Goal: Information Seeking & Learning: Find specific fact

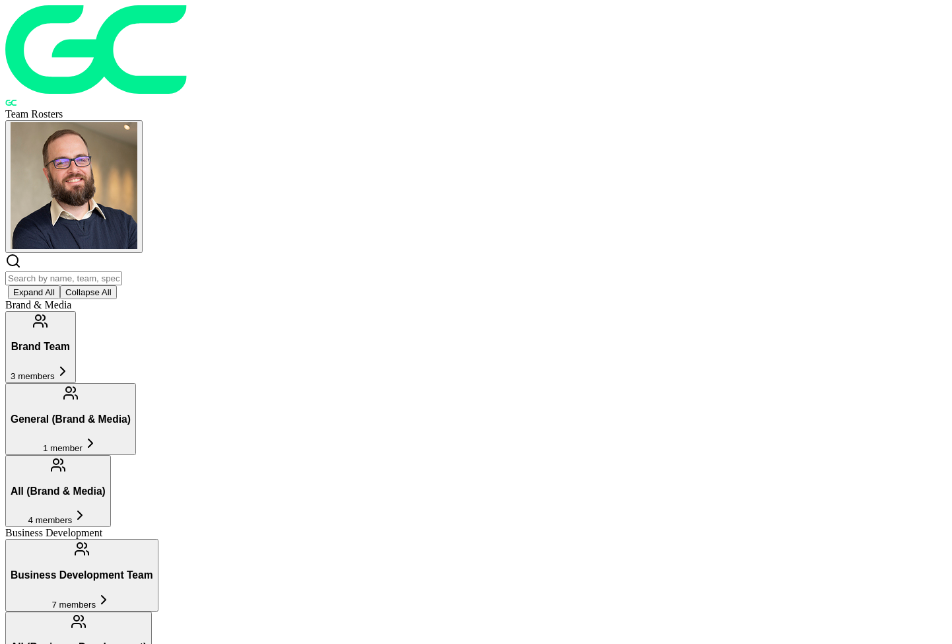
click at [122, 271] on input "text" at bounding box center [63, 278] width 117 height 14
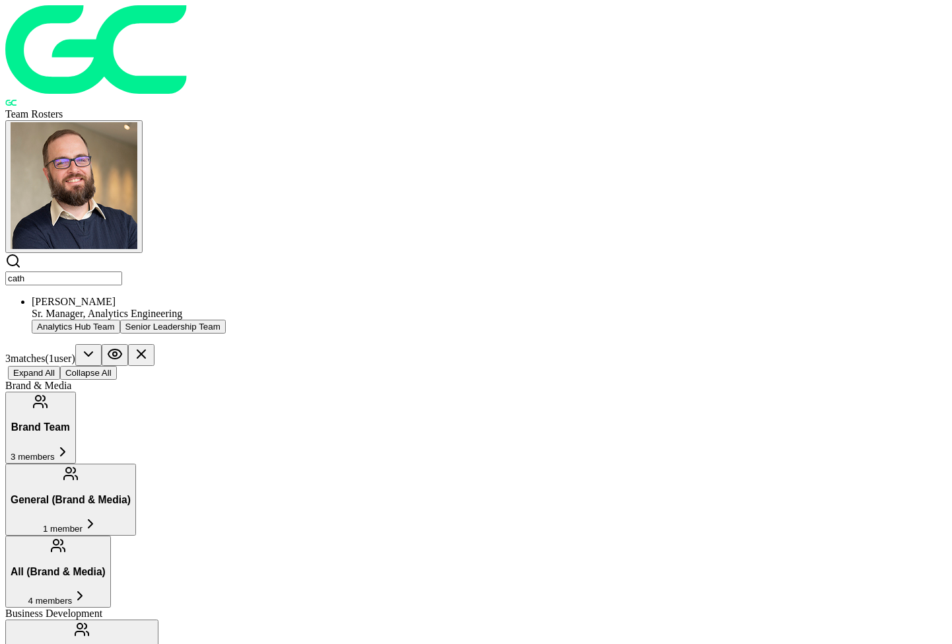
click at [183, 308] on div "Sr. Manager, Analytics Engineering" at bounding box center [489, 314] width 915 height 12
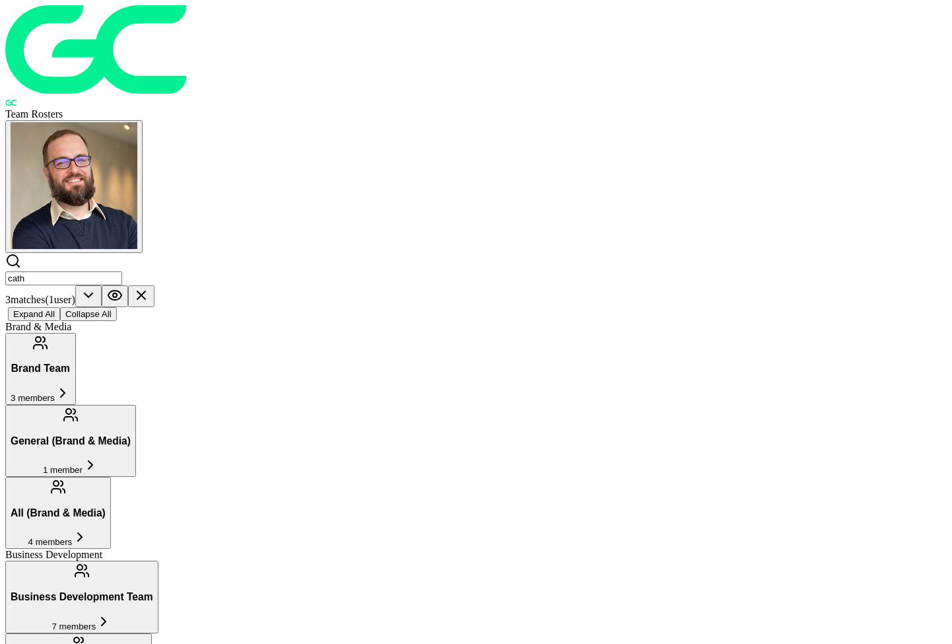
click at [318, 253] on div "cath 3 match es ( 1 user ) Expand All Collapse All" at bounding box center [476, 287] width 942 height 68
click at [122, 271] on input "cath" at bounding box center [63, 278] width 117 height 14
type input "[PERSON_NAME].[PERSON_NAME]"
click at [122, 271] on input "[PERSON_NAME].[PERSON_NAME]" at bounding box center [63, 278] width 117 height 14
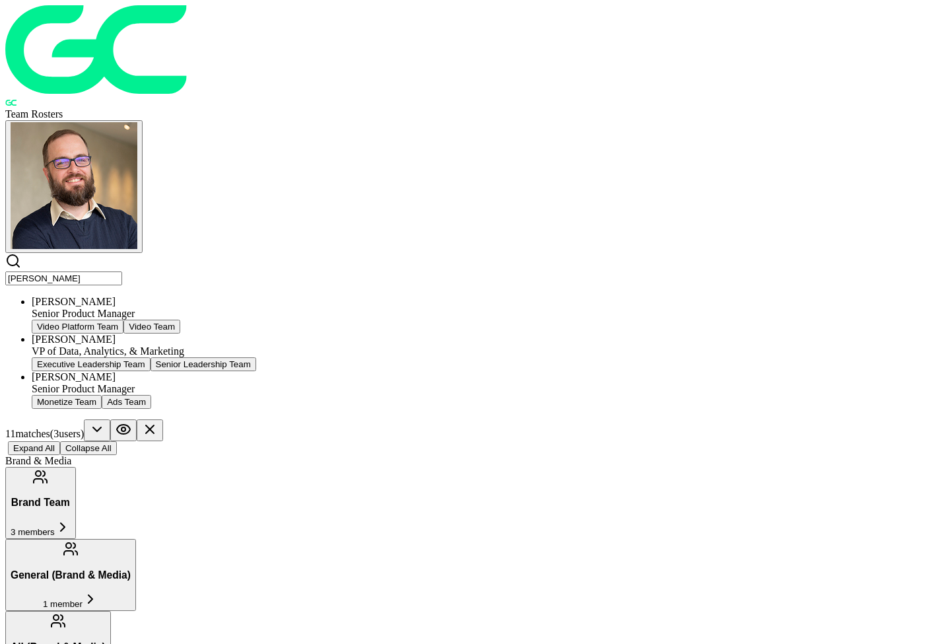
drag, startPoint x: 246, startPoint y: 57, endPoint x: 216, endPoint y: 129, distance: 77.9
click at [216, 333] on div "[PERSON_NAME]" at bounding box center [489, 339] width 915 height 12
drag, startPoint x: 771, startPoint y: 175, endPoint x: 96, endPoint y: 94, distance: 679.7
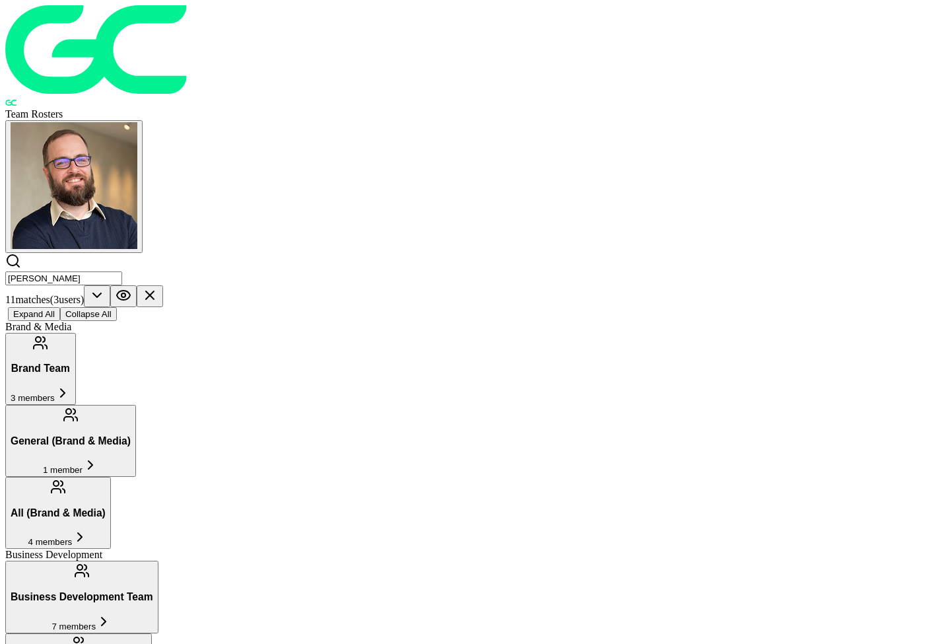
click at [122, 271] on input "[PERSON_NAME]" at bounding box center [63, 278] width 117 height 14
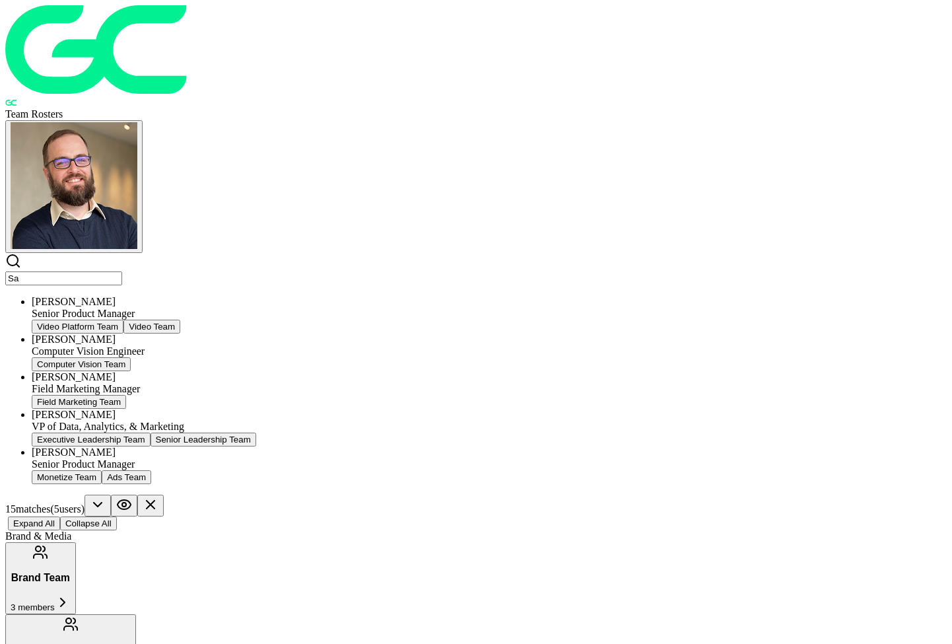
type input "S"
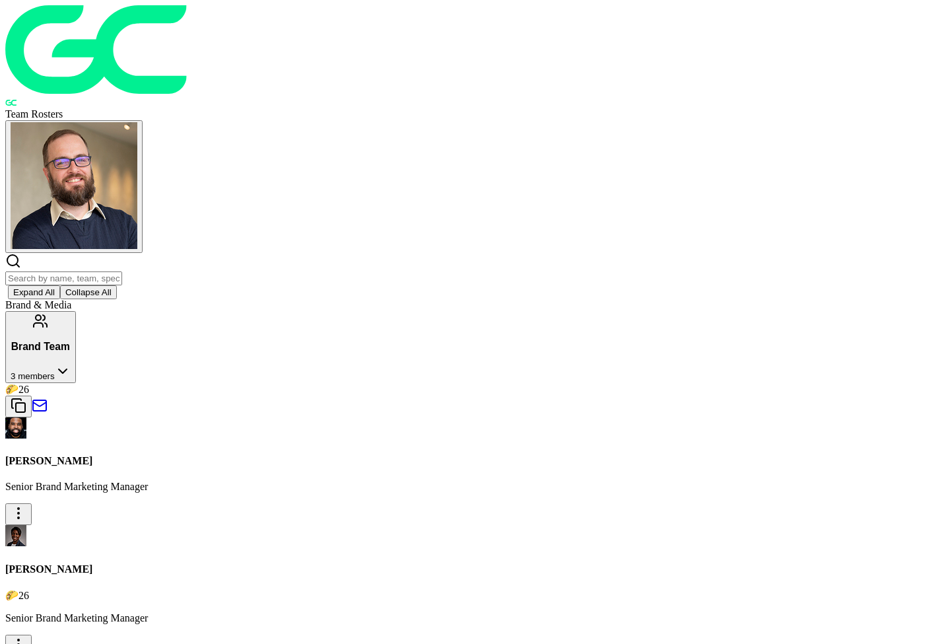
click at [122, 271] on input "text" at bounding box center [63, 278] width 117 height 14
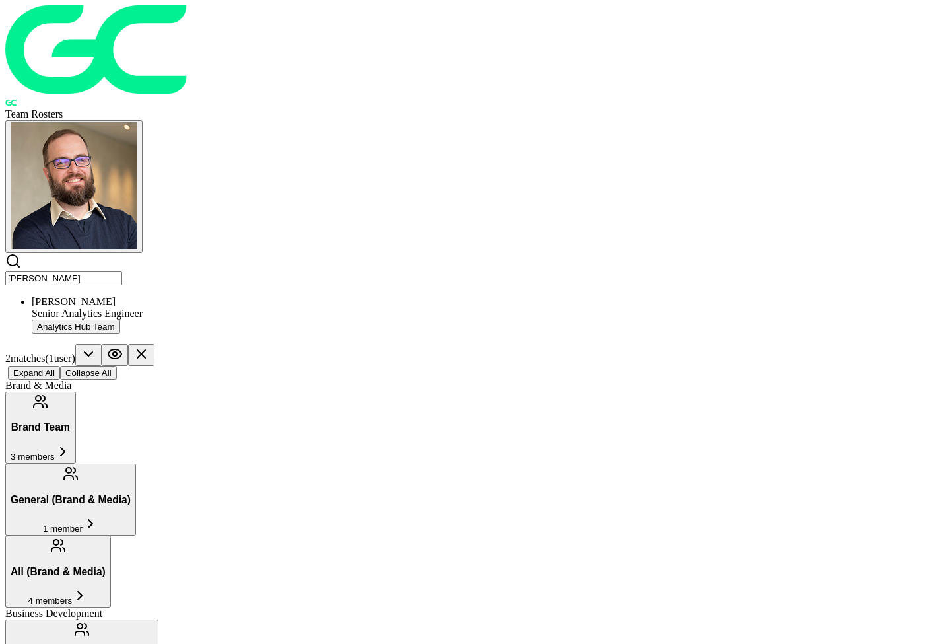
click at [222, 296] on div "[PERSON_NAME]" at bounding box center [489, 302] width 915 height 12
type input "n"
drag, startPoint x: 261, startPoint y: 67, endPoint x: 241, endPoint y: 121, distance: 57.7
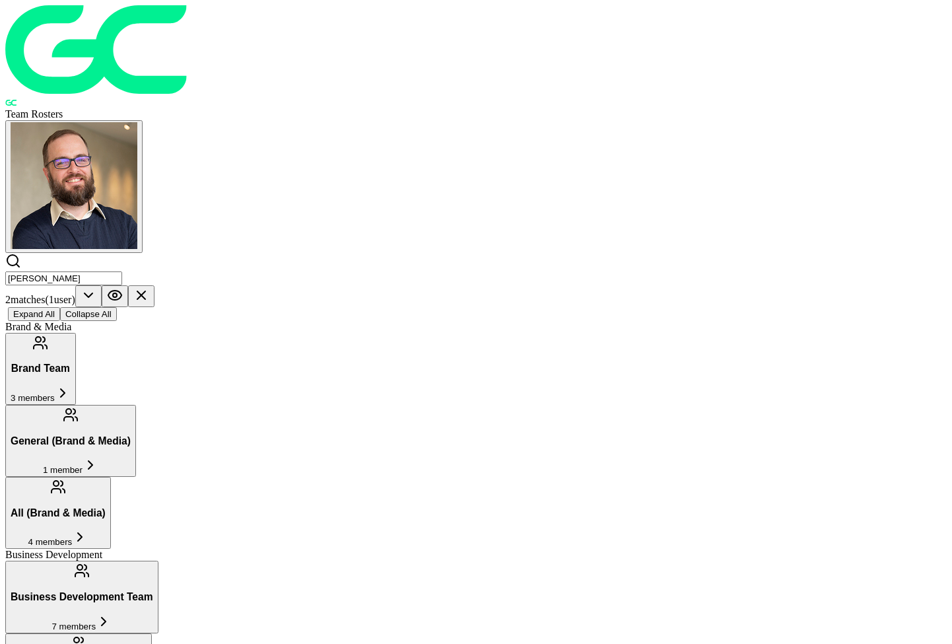
click at [122, 271] on input "[PERSON_NAME]" at bounding box center [63, 278] width 117 height 14
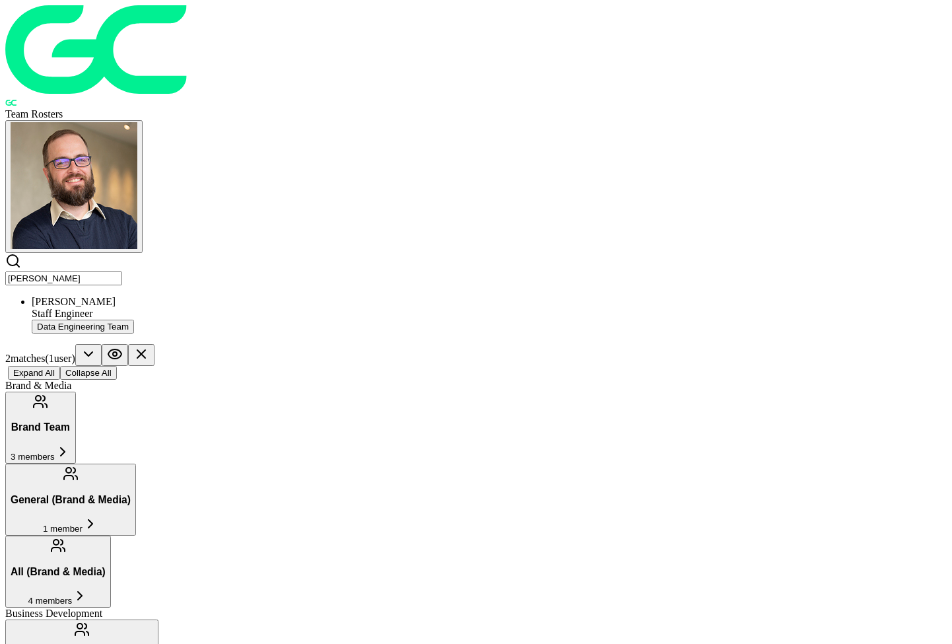
click at [197, 308] on div "Staff Engineer" at bounding box center [489, 314] width 915 height 12
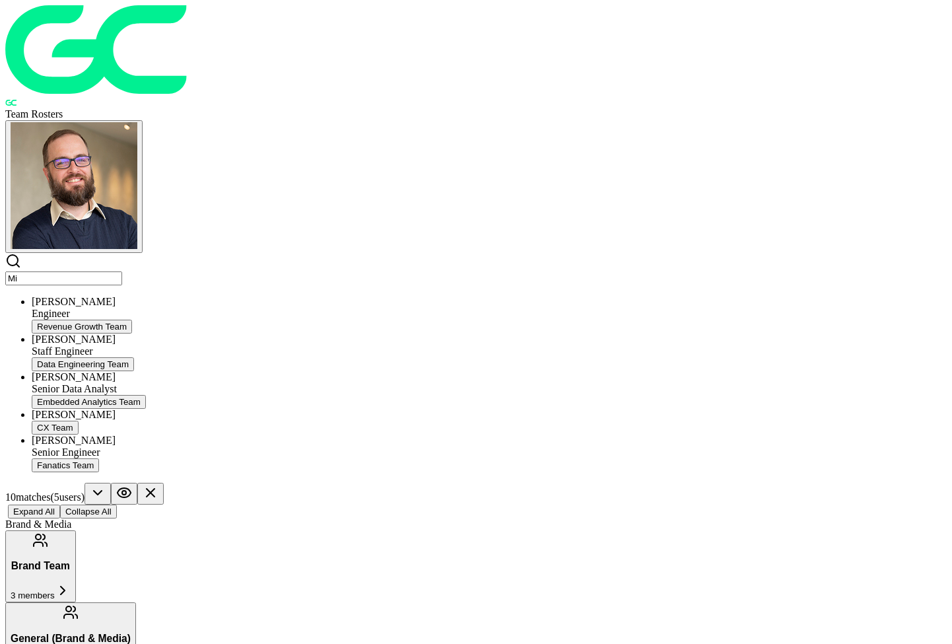
type input "M"
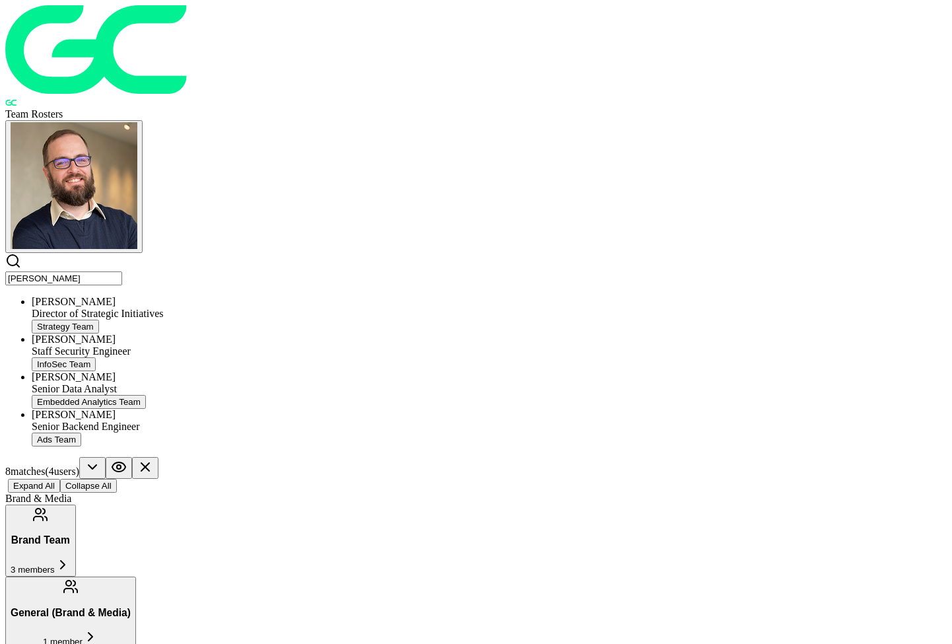
drag, startPoint x: 349, startPoint y: 78, endPoint x: 222, endPoint y: 205, distance: 180.2
click at [222, 296] on ul "[PERSON_NAME] Director of Strategic Initiatives Strategy Team [PERSON_NAME] Sta…" at bounding box center [476, 371] width 942 height 151
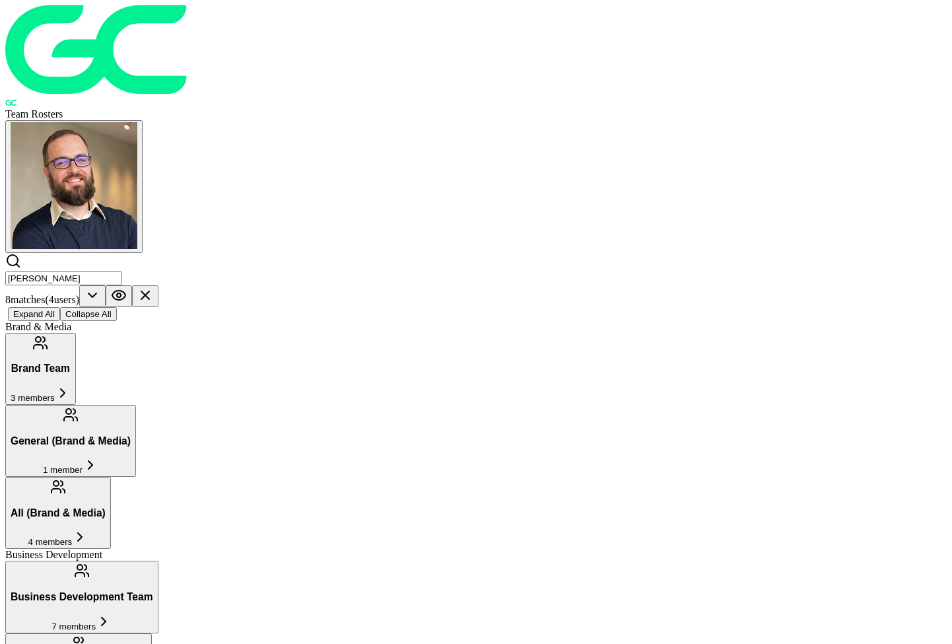
click at [122, 271] on input "[PERSON_NAME]" at bounding box center [63, 278] width 117 height 14
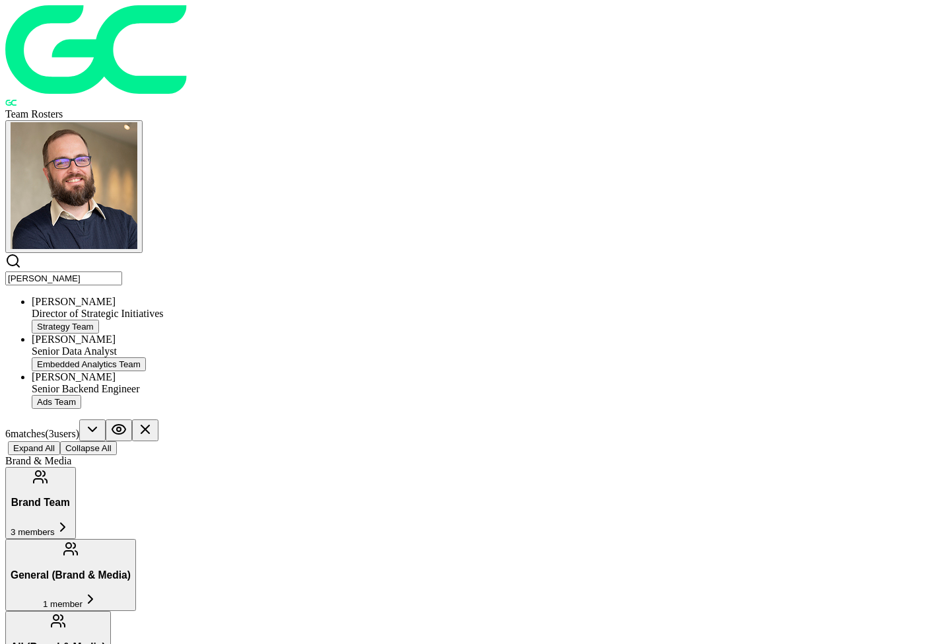
type input "[PERSON_NAME]"
click at [219, 333] on div "[PERSON_NAME]" at bounding box center [489, 339] width 915 height 12
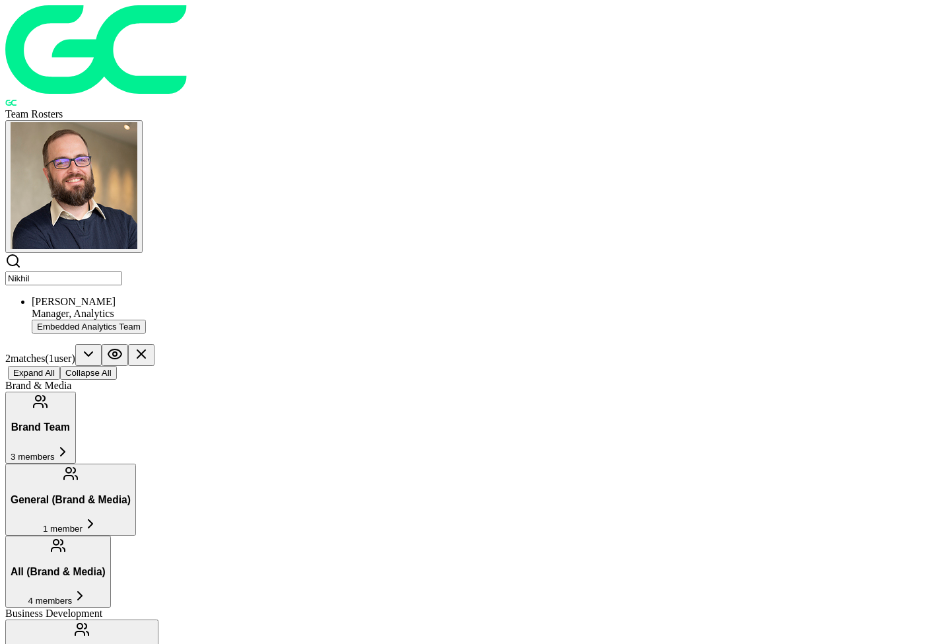
type input "Nikhil"
click at [122, 271] on input "Nikhil" at bounding box center [63, 278] width 117 height 14
click at [185, 308] on div "Manager, Analytics" at bounding box center [489, 314] width 915 height 12
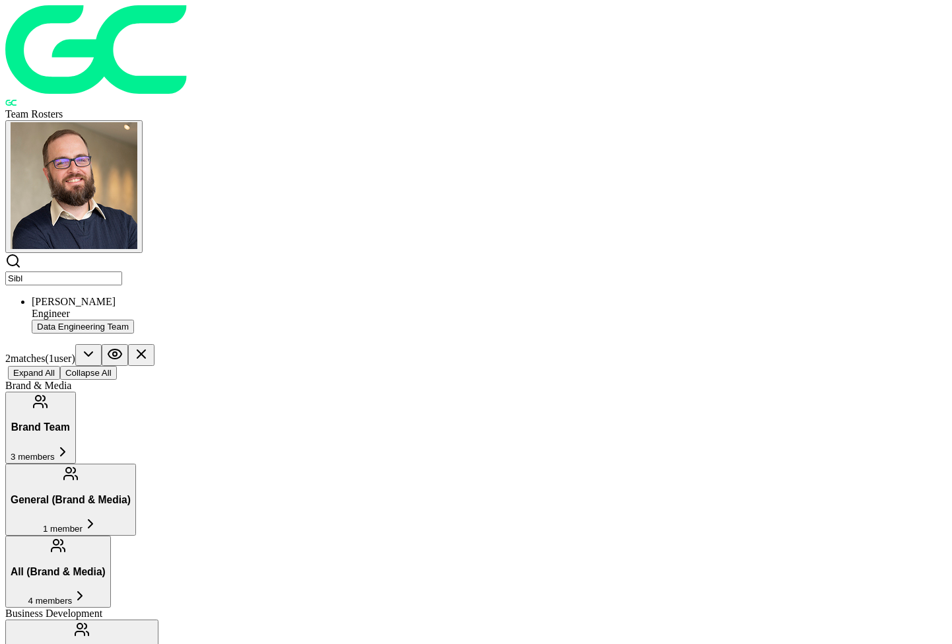
click at [193, 308] on div "Engineer" at bounding box center [489, 314] width 915 height 12
drag, startPoint x: 429, startPoint y: 59, endPoint x: 359, endPoint y: 57, distance: 69.4
click at [122, 271] on input "Sibl" at bounding box center [63, 278] width 117 height 14
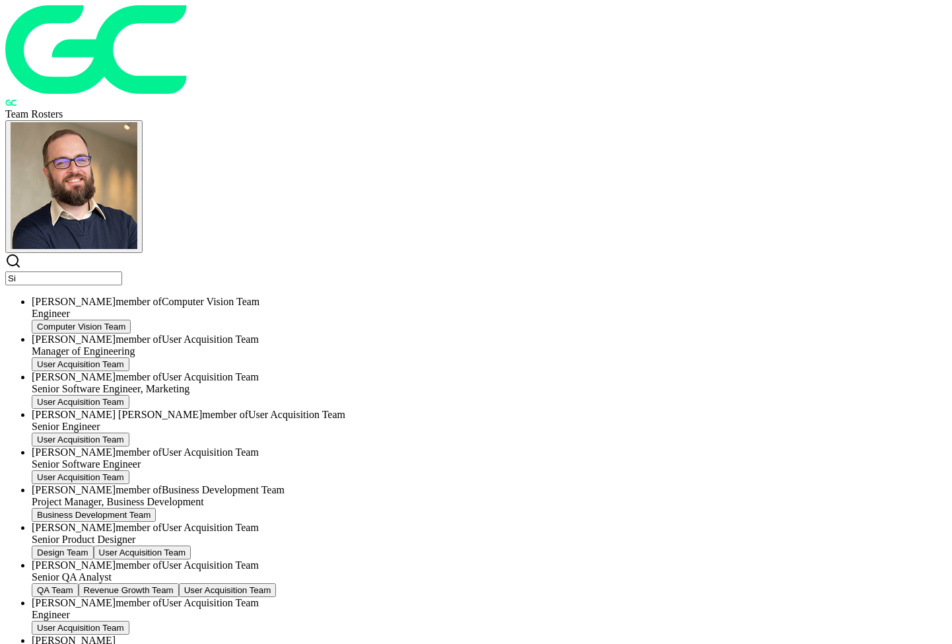
type input "S"
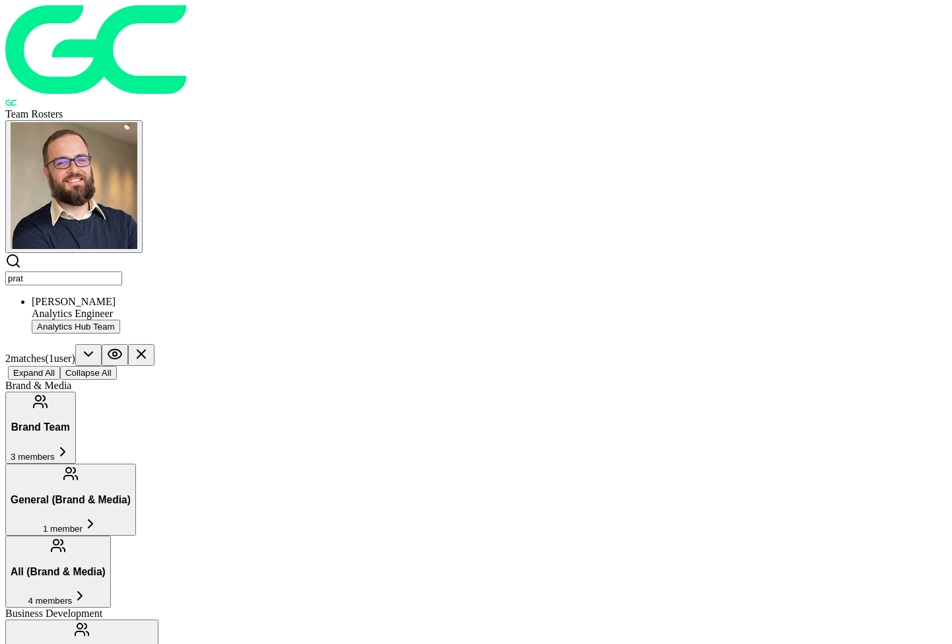
type input "prati"
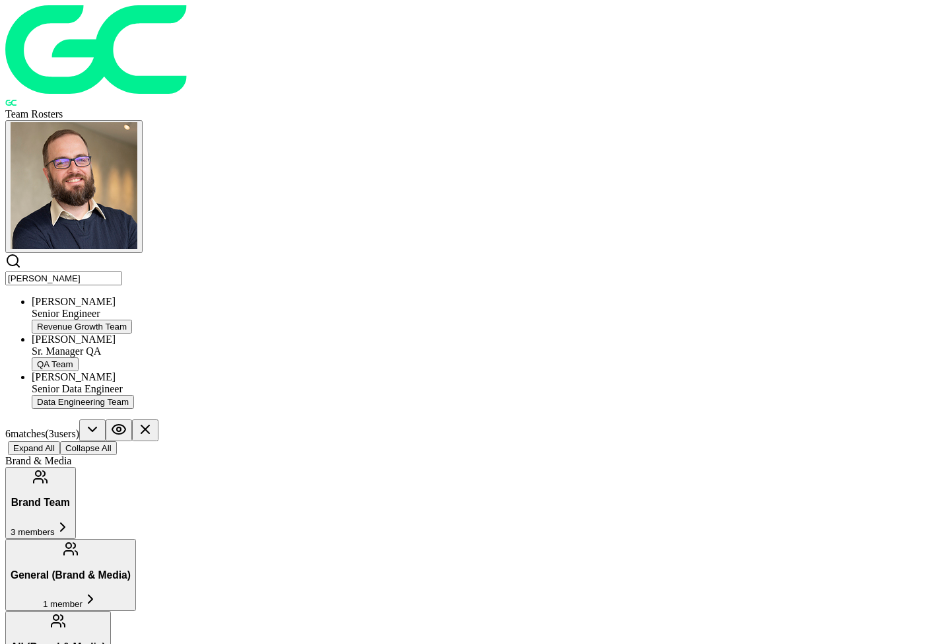
type input "[PERSON_NAME]"
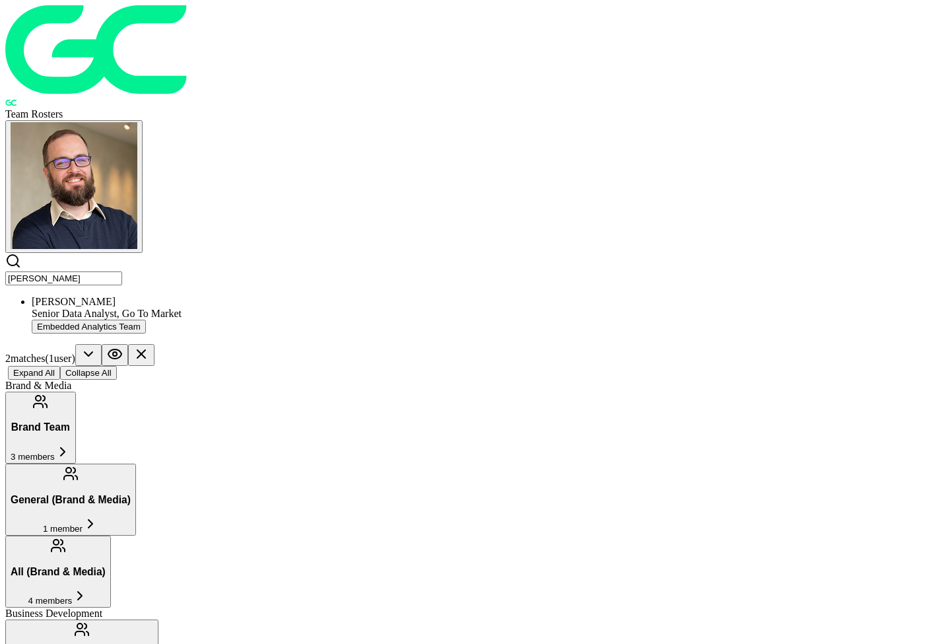
type input "[PERSON_NAME]"
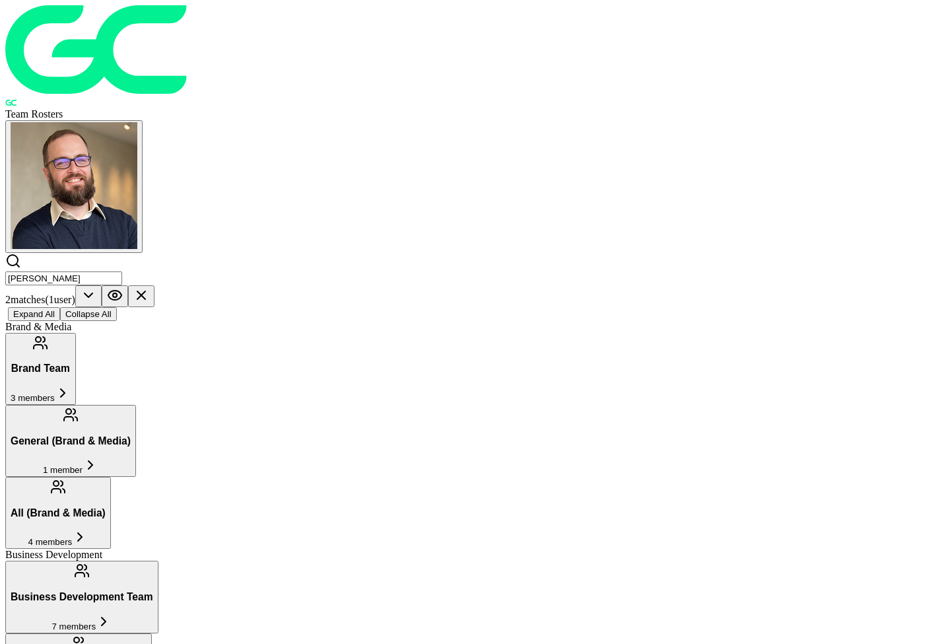
click at [122, 271] on input "[PERSON_NAME]" at bounding box center [63, 278] width 117 height 14
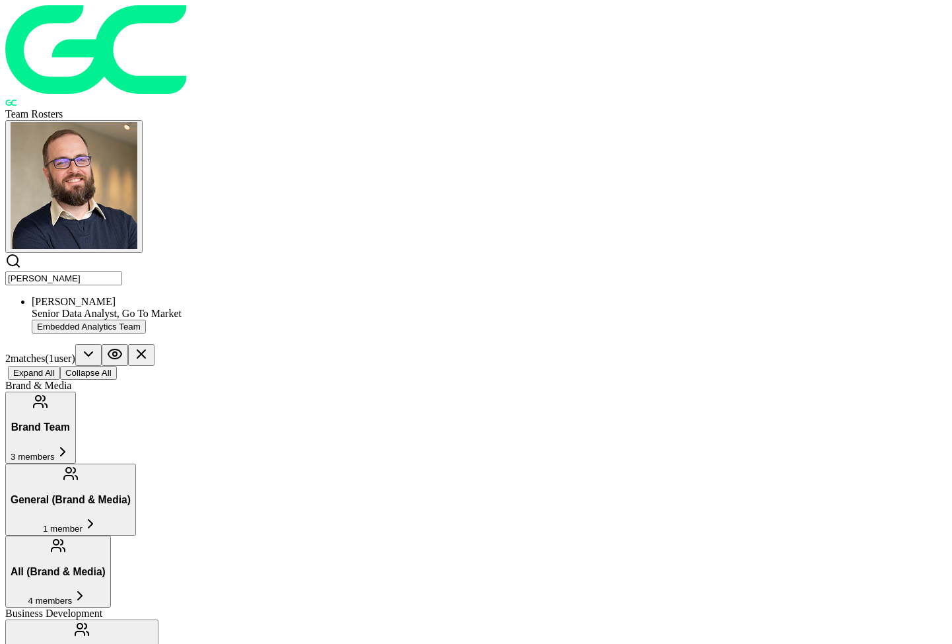
click at [214, 308] on div "Senior Data Analyst, Go To Market" at bounding box center [489, 314] width 915 height 12
click at [122, 271] on input "[PERSON_NAME]" at bounding box center [63, 278] width 117 height 14
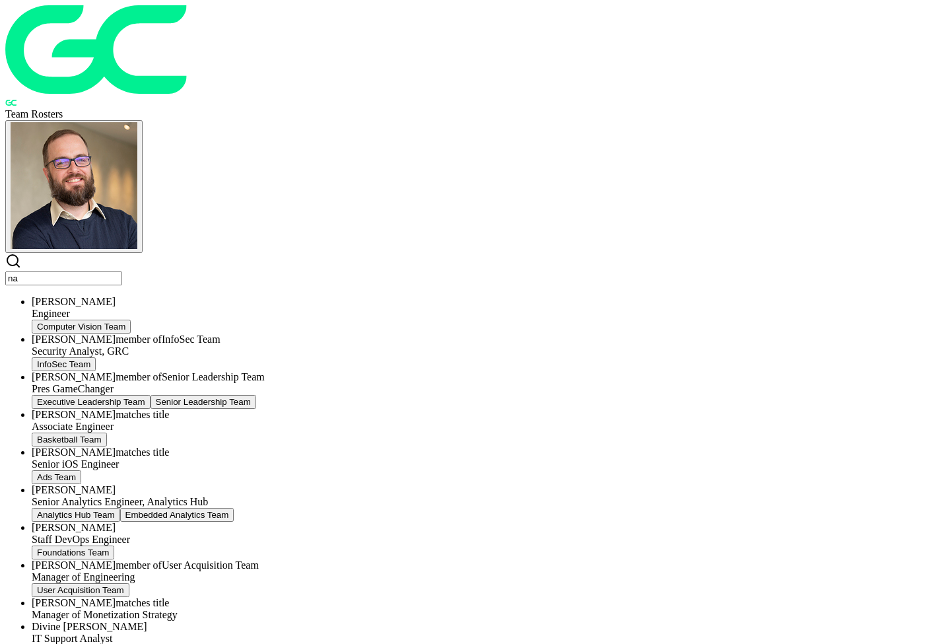
type input "nan"
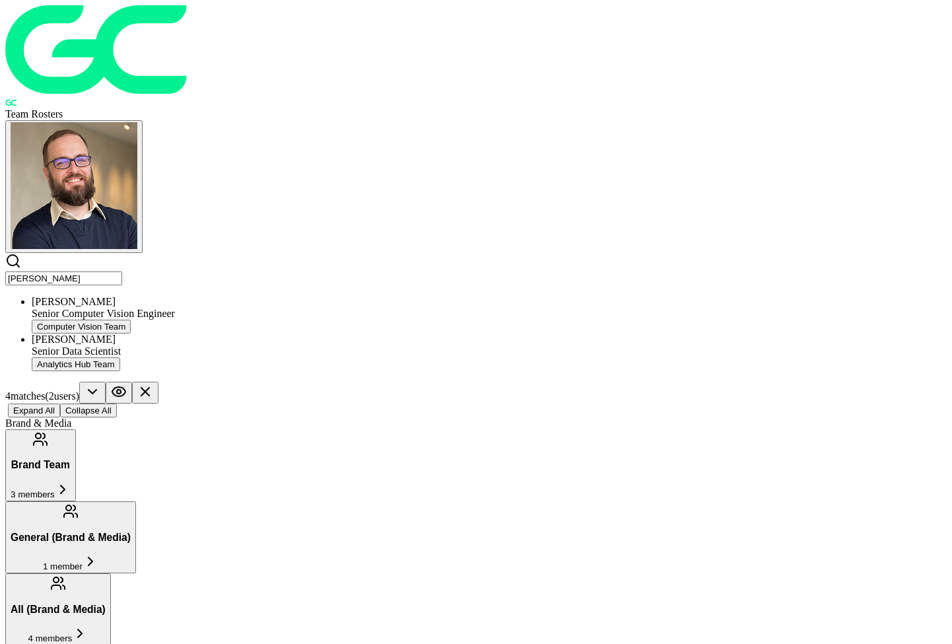
drag, startPoint x: 223, startPoint y: 54, endPoint x: 206, endPoint y: 162, distance: 109.6
click at [122, 271] on input "[PERSON_NAME]" at bounding box center [63, 278] width 117 height 14
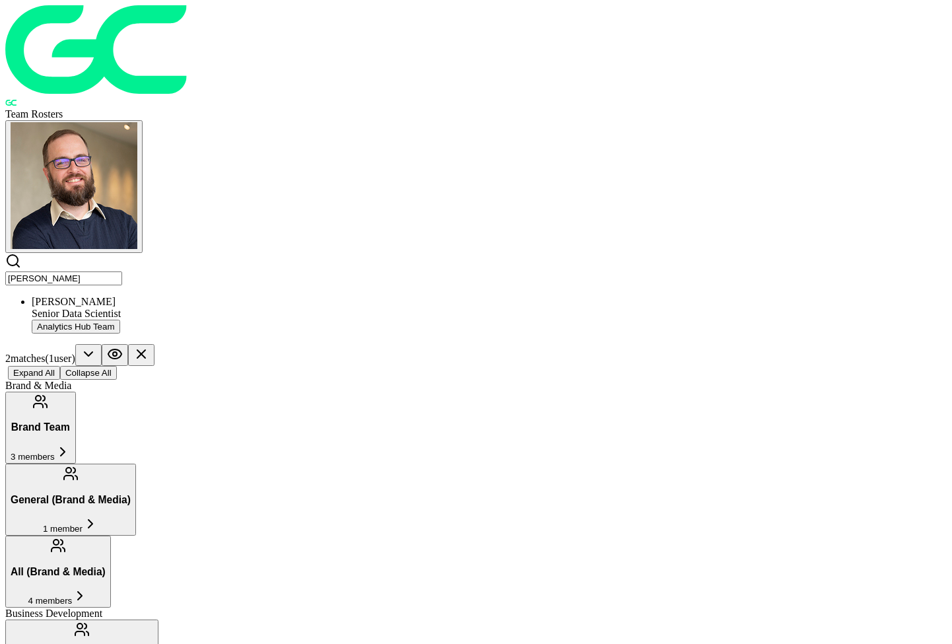
type input "[PERSON_NAME]"
click at [219, 296] on div "[PERSON_NAME]" at bounding box center [489, 302] width 915 height 12
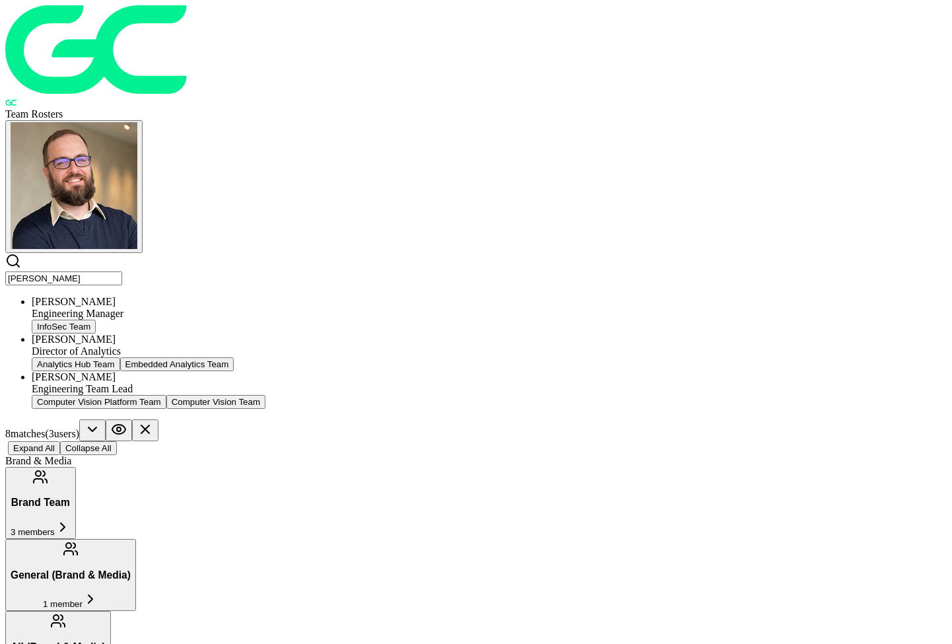
click at [186, 296] on ul "[PERSON_NAME] Engineering Manager InfoSec Team [PERSON_NAME] Director of Analyt…" at bounding box center [476, 352] width 942 height 113
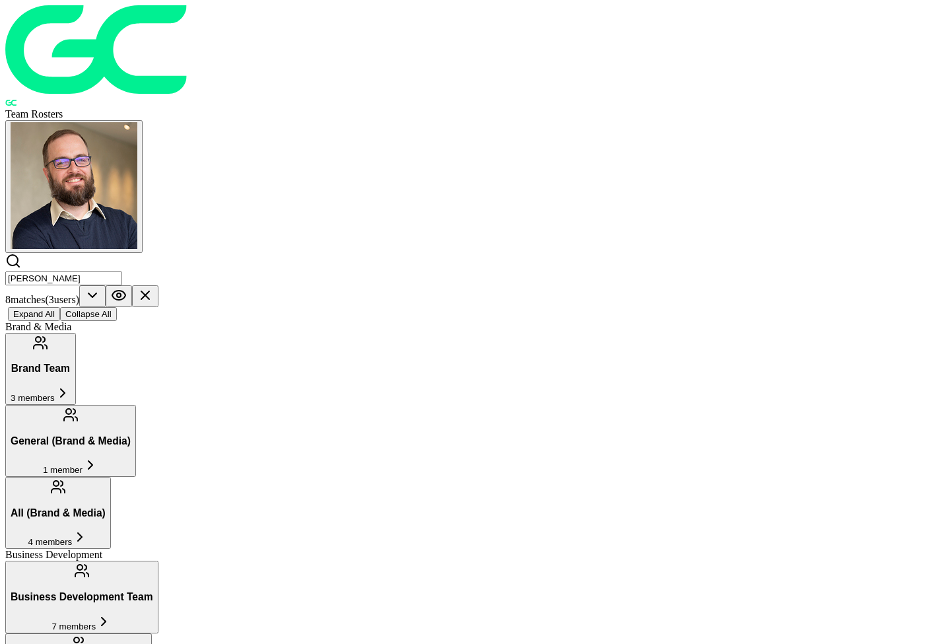
click at [122, 271] on input "[PERSON_NAME]" at bounding box center [63, 278] width 117 height 14
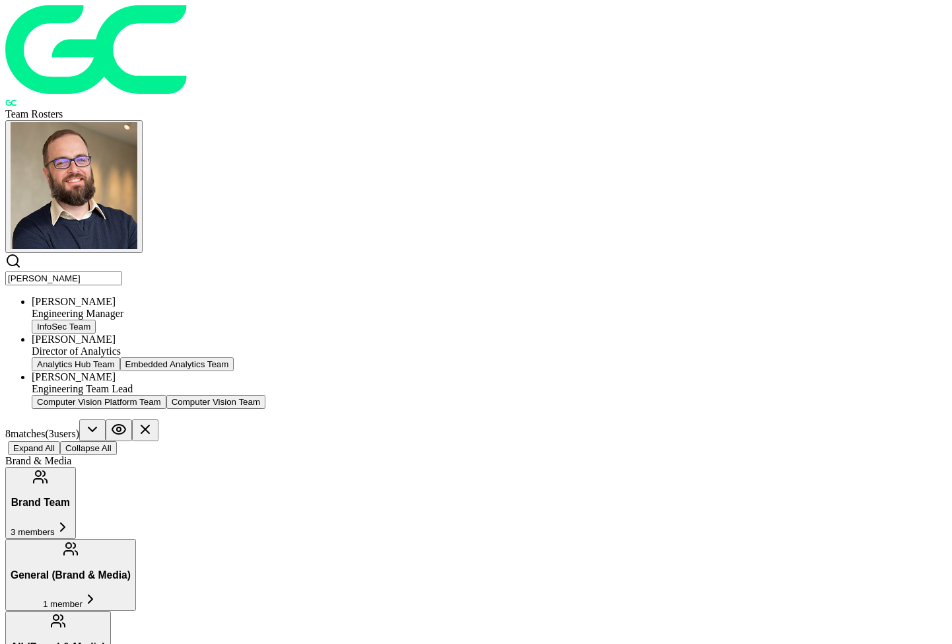
click at [120, 357] on button "Analytics Hub Team" at bounding box center [76, 364] width 88 height 14
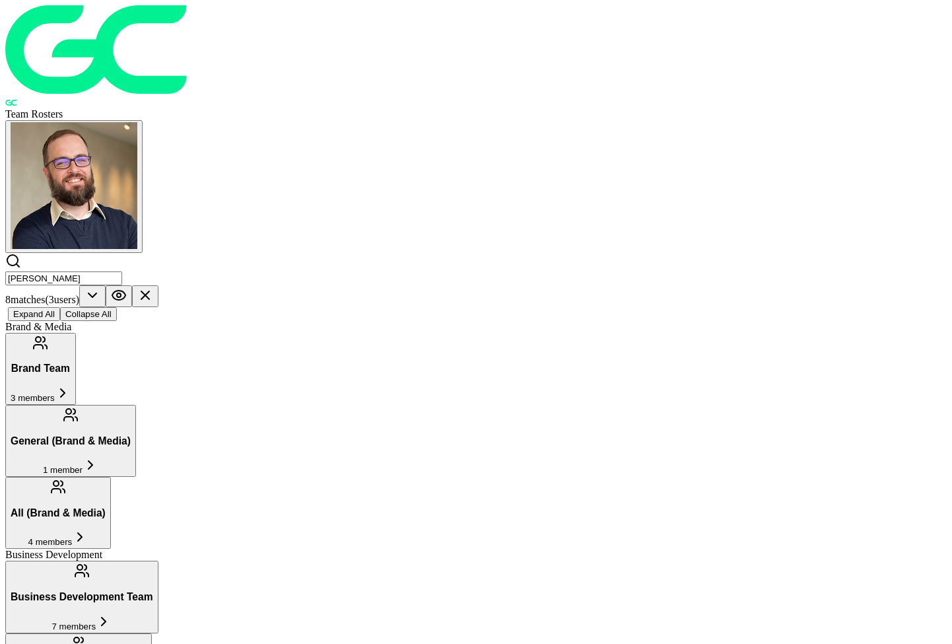
click at [122, 271] on input "[PERSON_NAME]" at bounding box center [63, 278] width 117 height 14
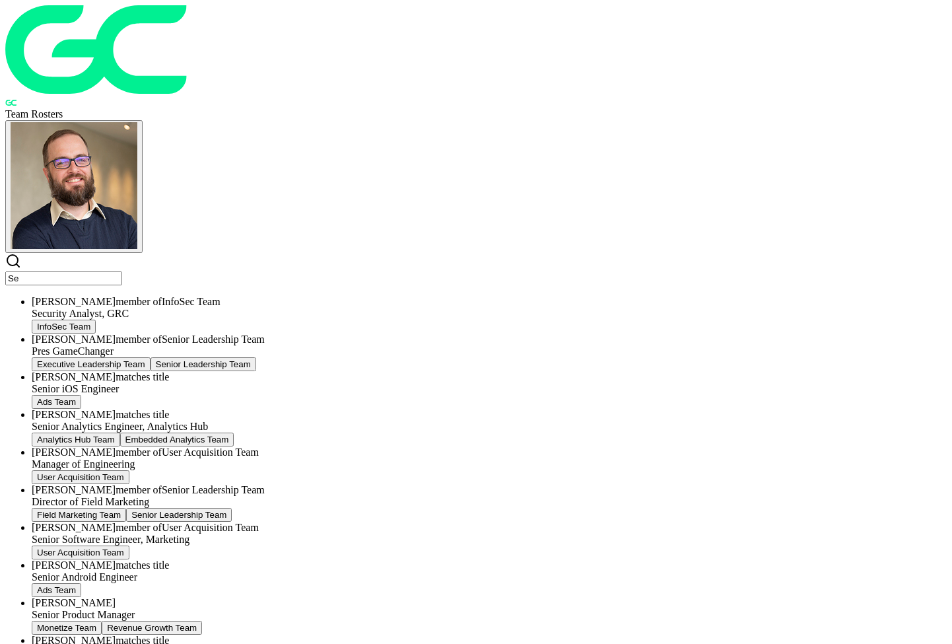
type input "S"
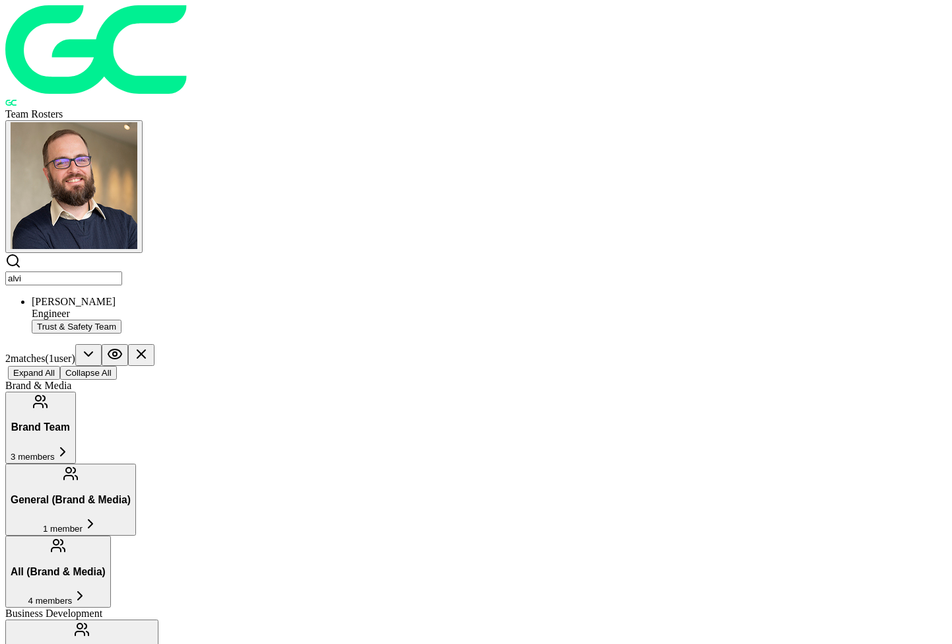
click at [207, 308] on div "Engineer" at bounding box center [489, 314] width 915 height 12
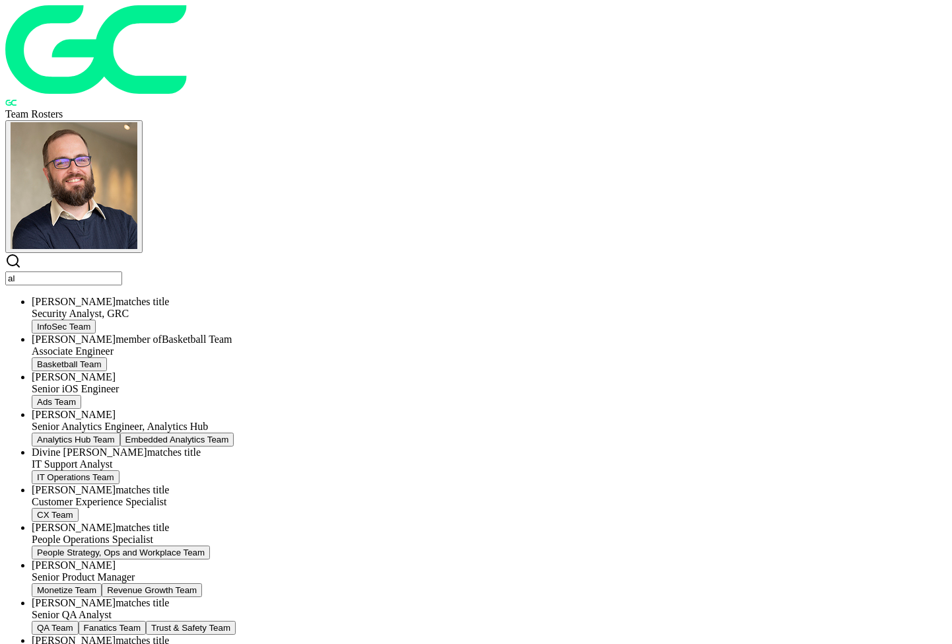
type input "a"
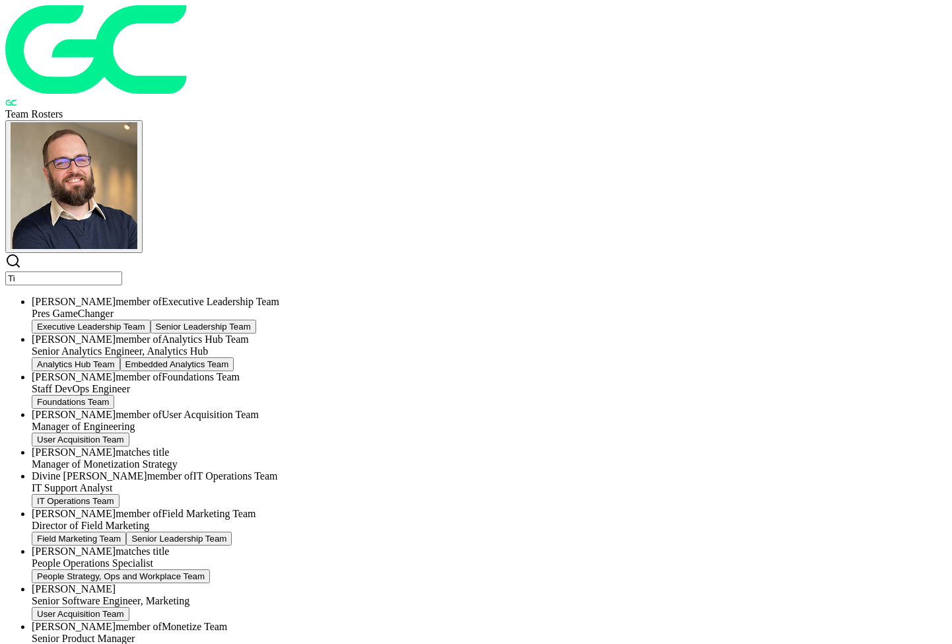
type input "T"
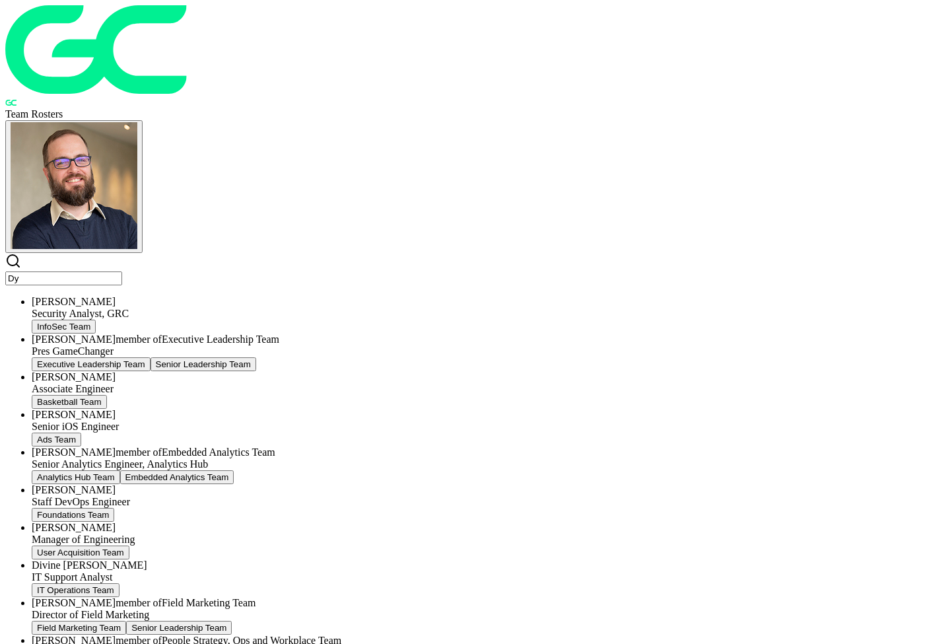
type input "D"
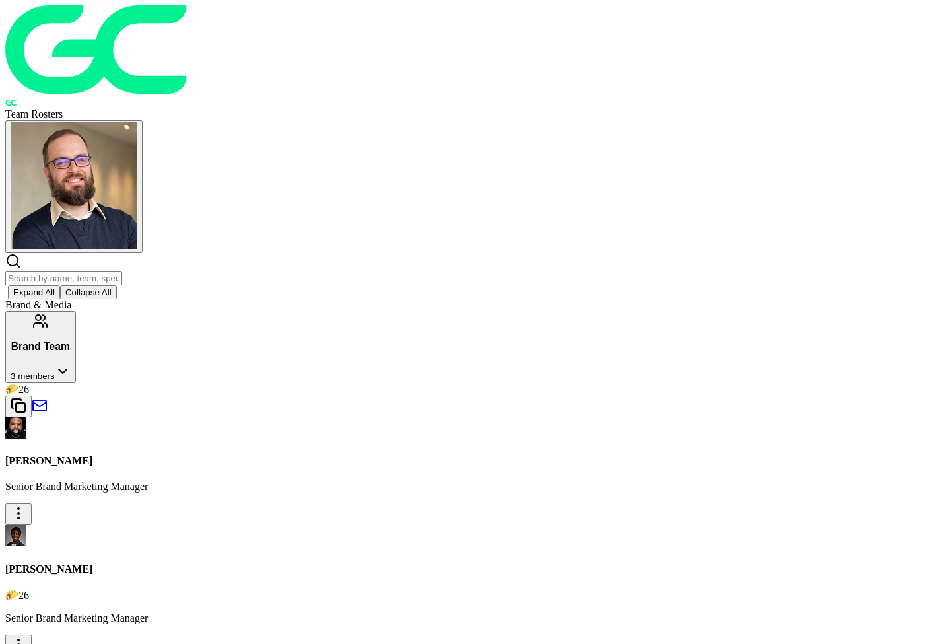
click at [122, 271] on input "text" at bounding box center [63, 278] width 117 height 14
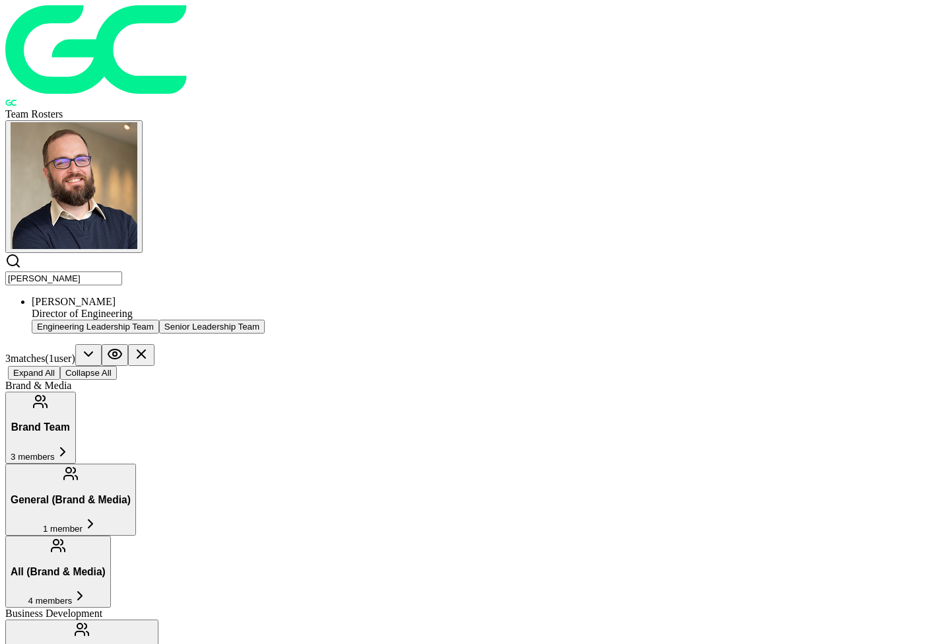
type input "[PERSON_NAME]"
click at [206, 308] on div "Director of Engineering" at bounding box center [489, 314] width 915 height 12
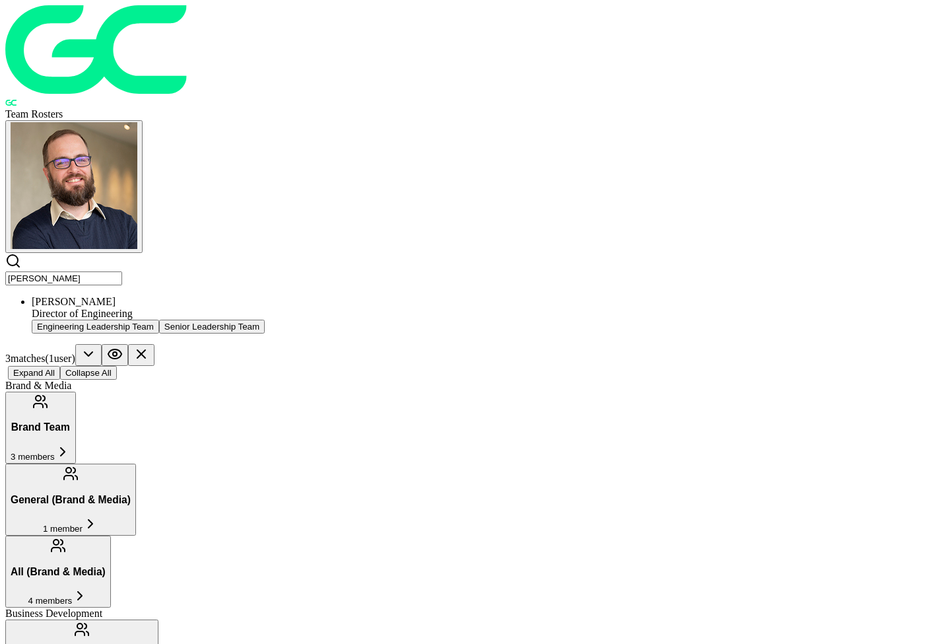
click at [122, 271] on input "[PERSON_NAME]" at bounding box center [63, 278] width 117 height 14
type input "[PERSON_NAME]"
click at [275, 296] on div "[PERSON_NAME] Manager QA QA Team" at bounding box center [489, 315] width 915 height 38
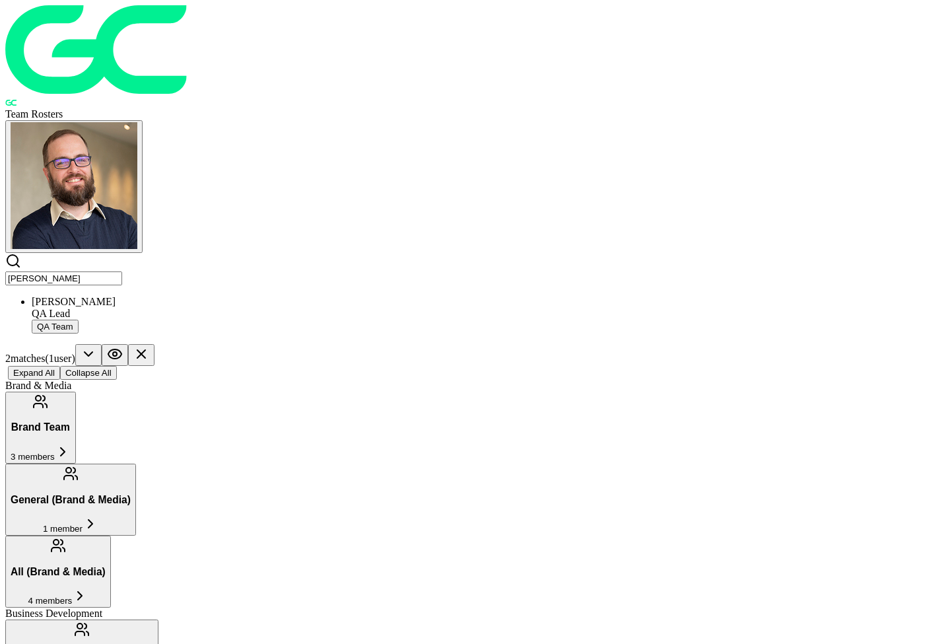
type input "[PERSON_NAME]"
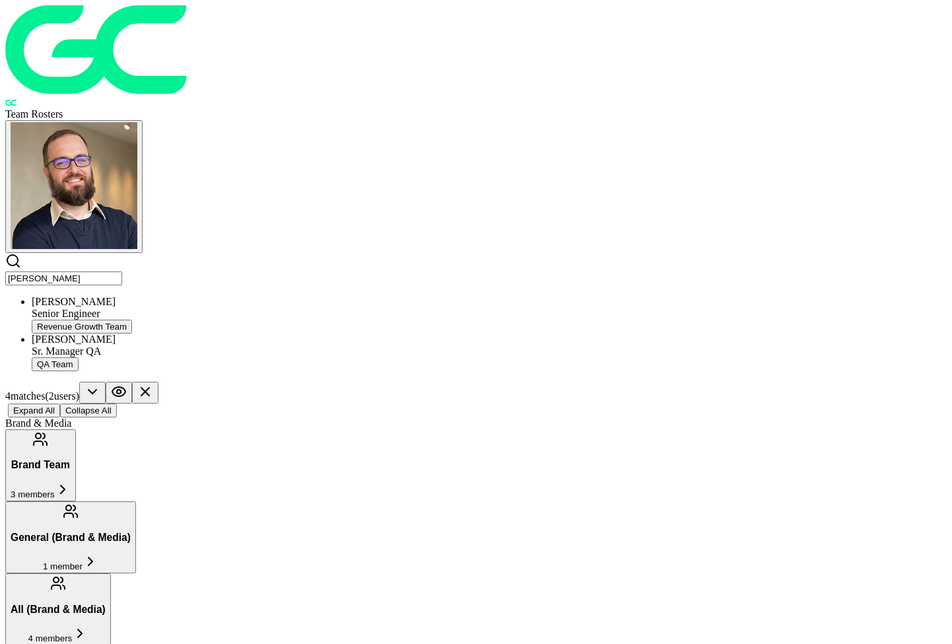
type input "[PERSON_NAME]"
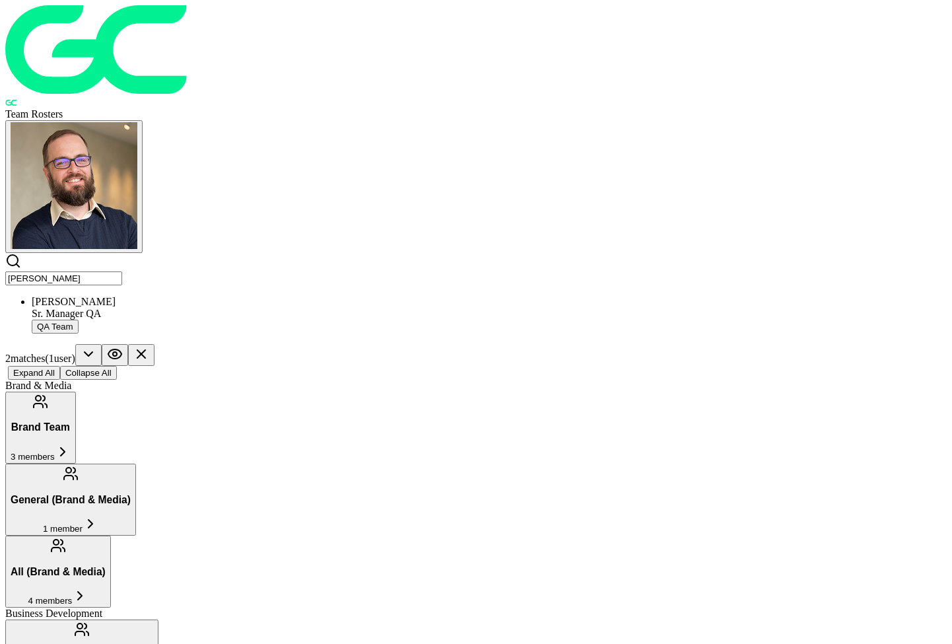
click at [225, 296] on div "[PERSON_NAME] Manager QA QA Team" at bounding box center [489, 315] width 915 height 38
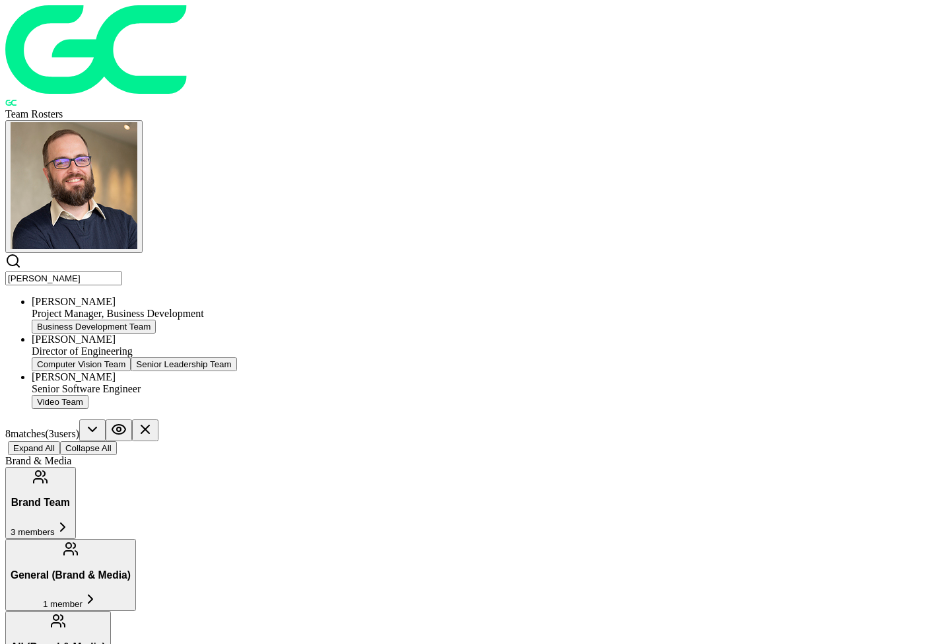
click at [223, 296] on ul "[PERSON_NAME] Project Manager, Business Development Business Development Team […" at bounding box center [476, 352] width 942 height 113
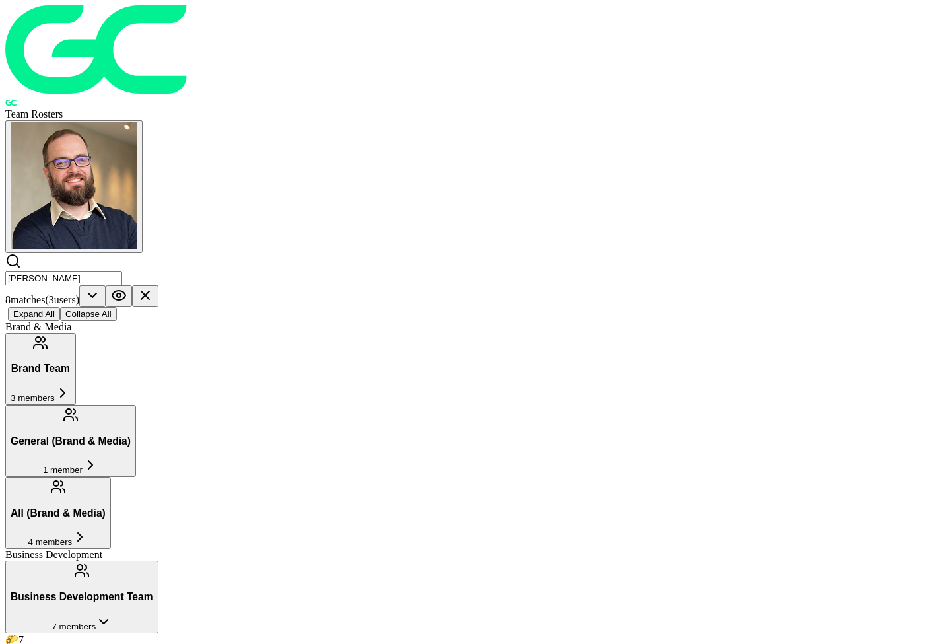
click at [122, 271] on input "[PERSON_NAME]" at bounding box center [63, 278] width 117 height 14
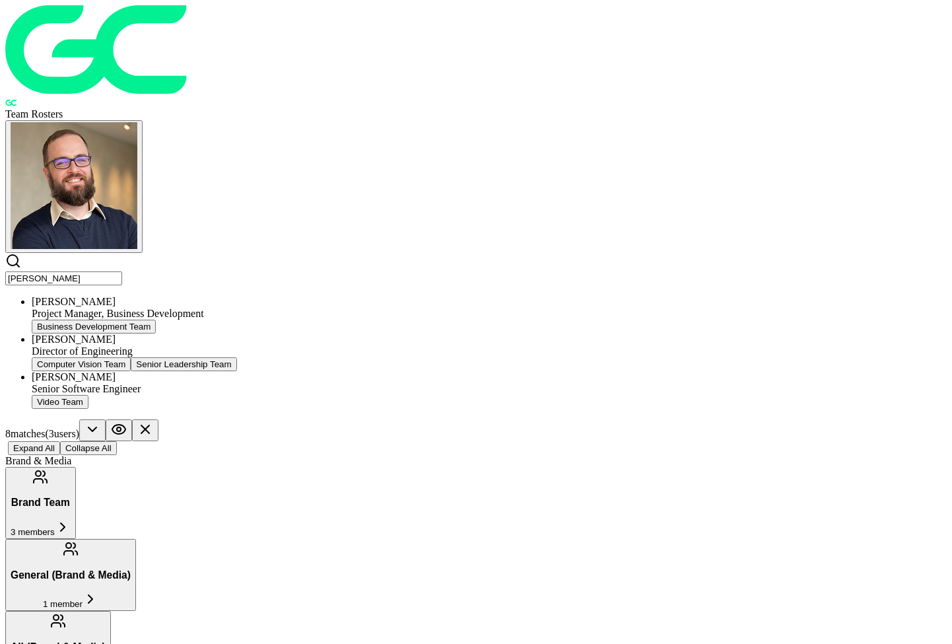
click at [122, 271] on input "[PERSON_NAME]" at bounding box center [63, 278] width 117 height 14
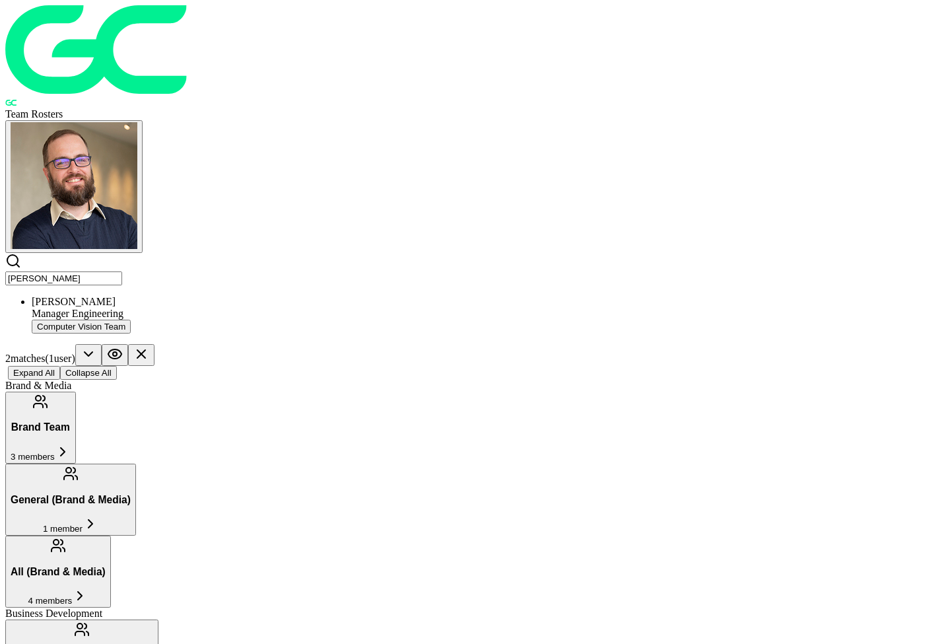
click at [221, 308] on div "Manager Engineering" at bounding box center [489, 314] width 915 height 12
drag, startPoint x: 221, startPoint y: 59, endPoint x: 127, endPoint y: 53, distance: 93.9
click at [127, 53] on header "Team Rosters [PERSON_NAME] Manager Engineering Computer Vision Team 2 match es …" at bounding box center [476, 192] width 942 height 374
click at [295, 320] on div "Quality Engineering Team" at bounding box center [489, 327] width 915 height 14
type input "[PERSON_NAME]"
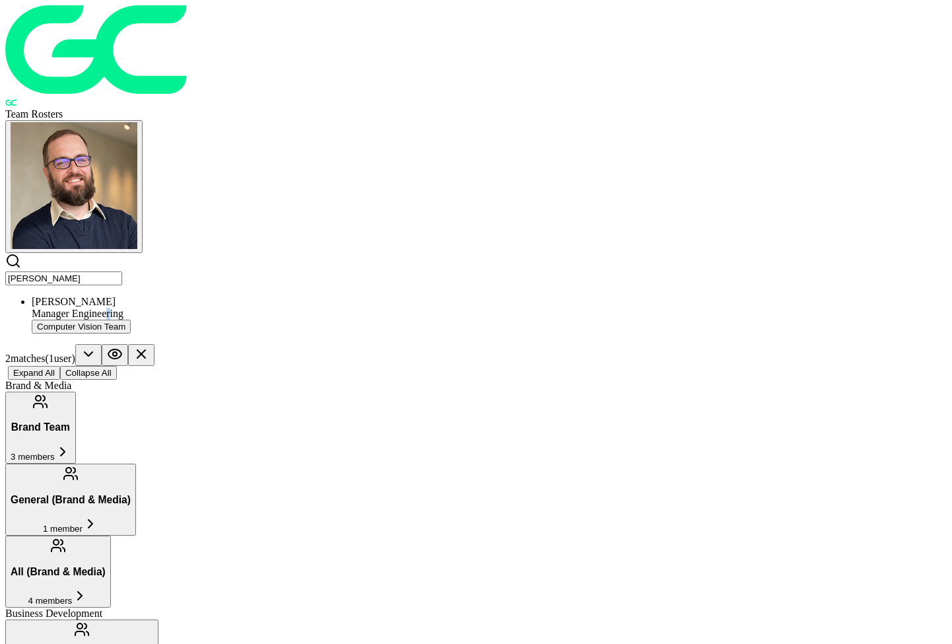
click at [227, 308] on div "Manager Engineering" at bounding box center [489, 314] width 915 height 12
click at [122, 271] on input "[PERSON_NAME]" at bounding box center [63, 278] width 117 height 14
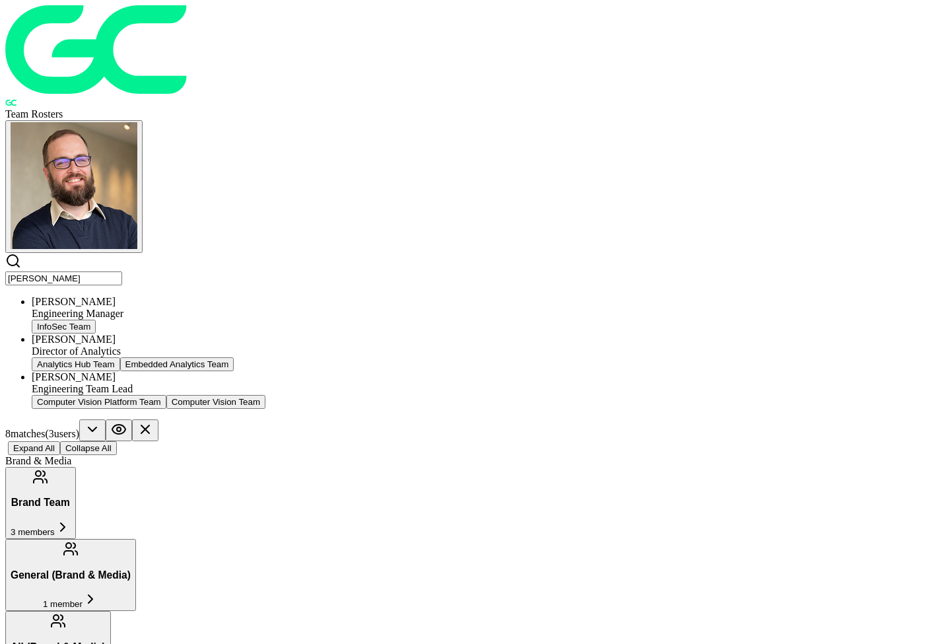
drag, startPoint x: 216, startPoint y: 64, endPoint x: 209, endPoint y: 207, distance: 143.4
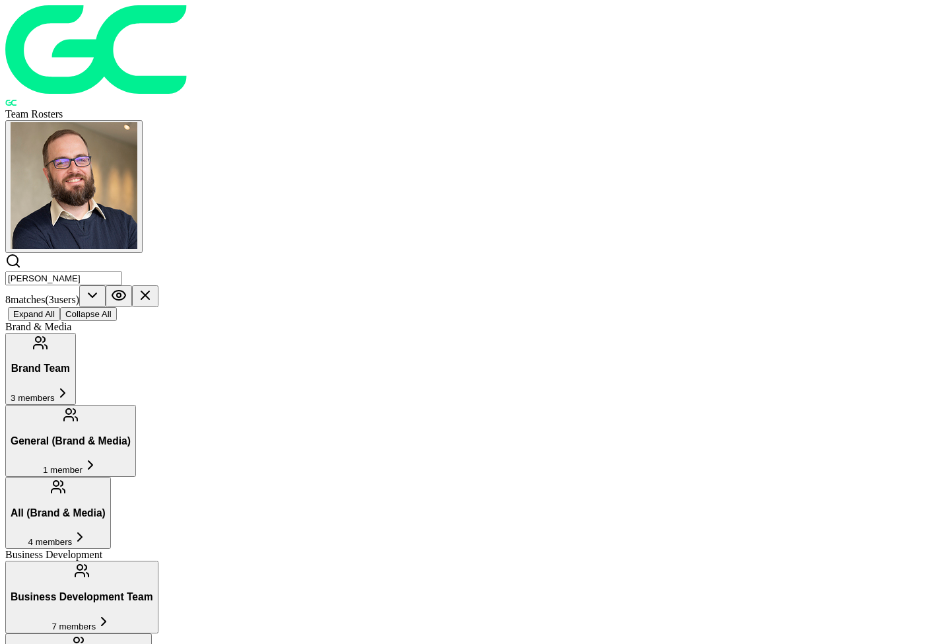
click at [122, 271] on input "[PERSON_NAME]" at bounding box center [63, 278] width 117 height 14
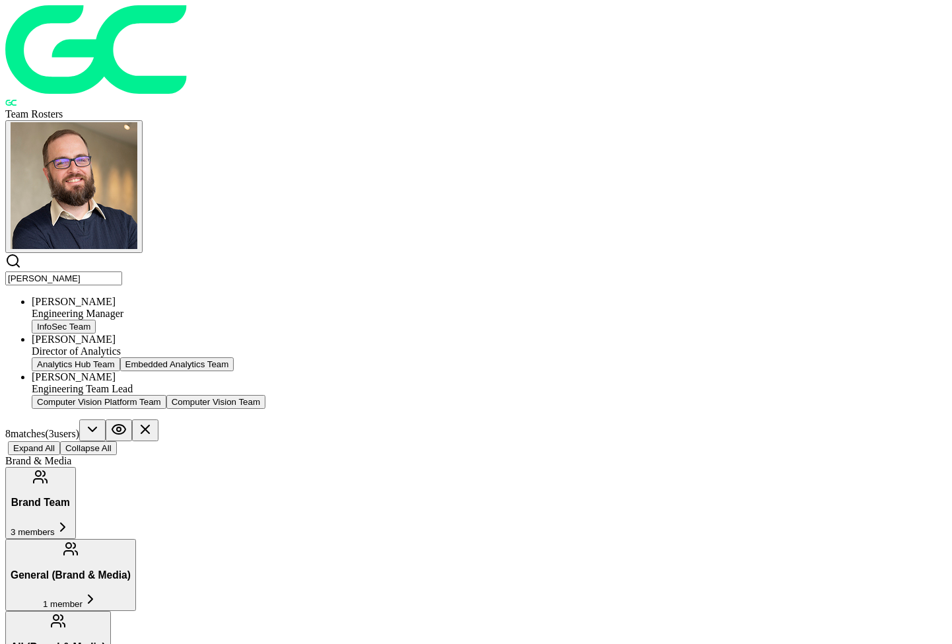
click at [190, 383] on div "Engineering Team Lead" at bounding box center [489, 389] width 915 height 12
click at [122, 271] on input "[PERSON_NAME]" at bounding box center [63, 278] width 117 height 14
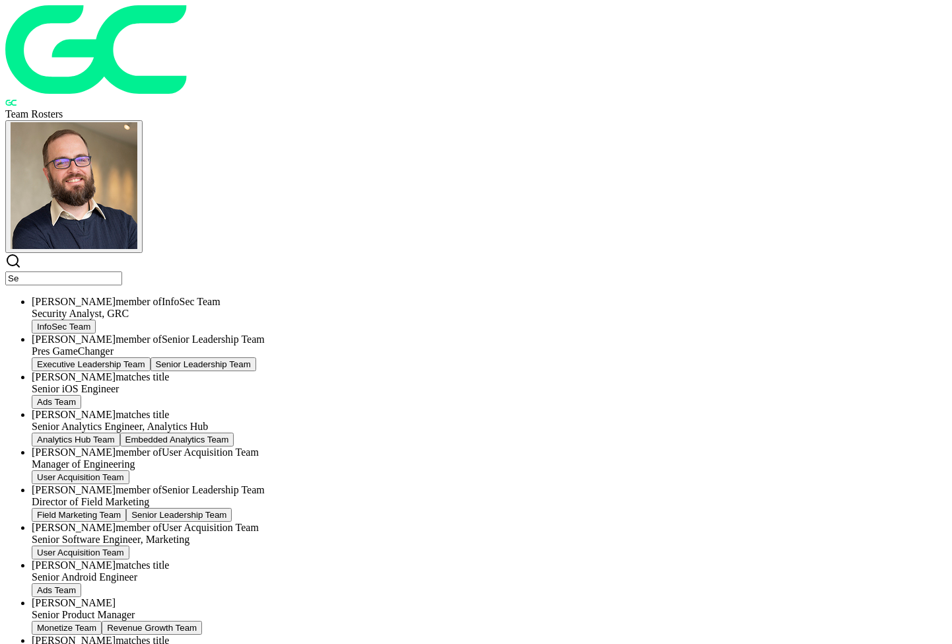
type input "S"
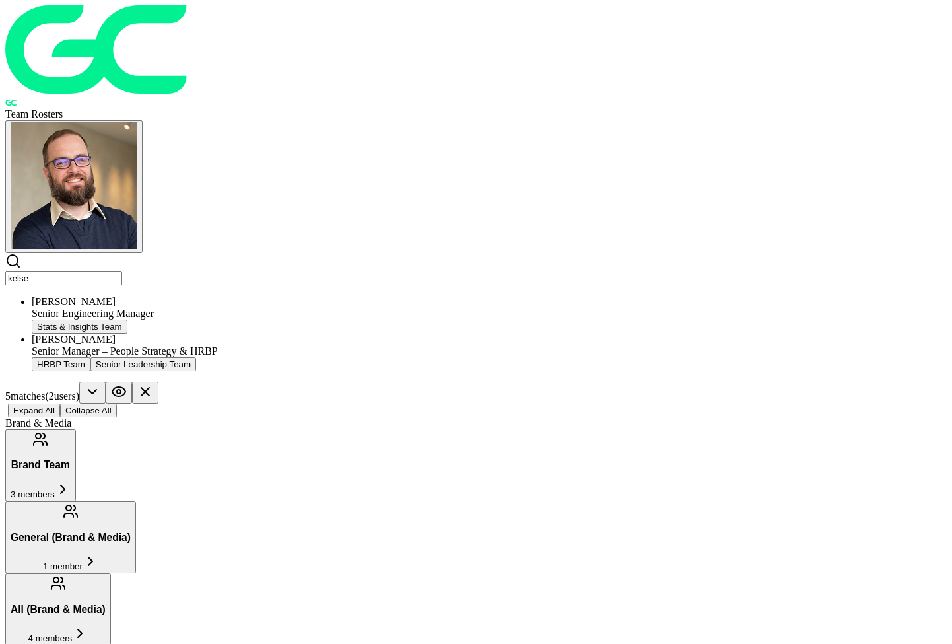
type input "kelse"
click at [269, 296] on ul "[PERSON_NAME] Senior Engineering Manager Stats & Insights Team [PERSON_NAME] Se…" at bounding box center [476, 333] width 942 height 75
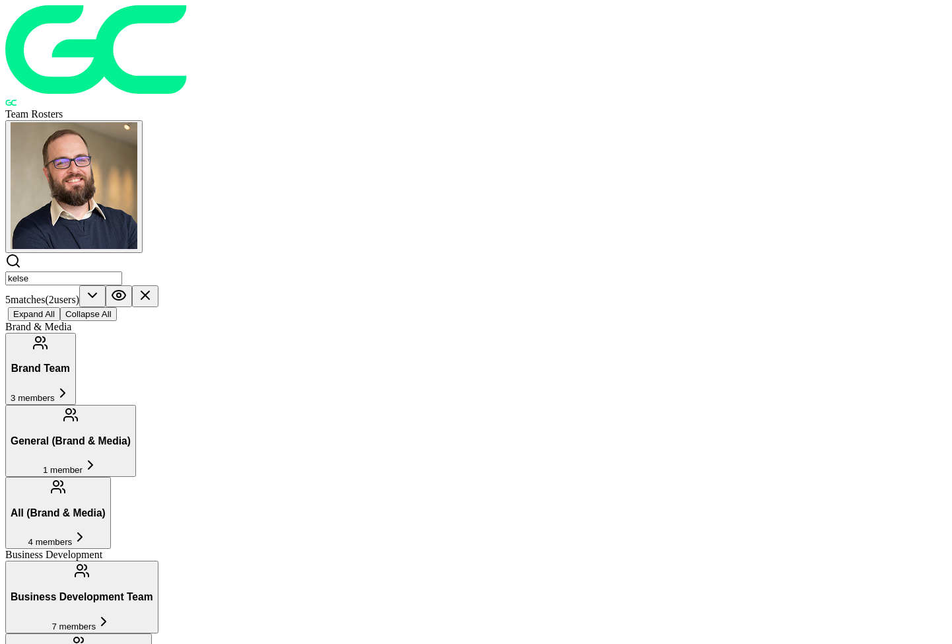
click at [256, 307] on div "Expand All Collapse All" at bounding box center [476, 314] width 942 height 14
click at [122, 271] on input "kelse" at bounding box center [63, 278] width 117 height 14
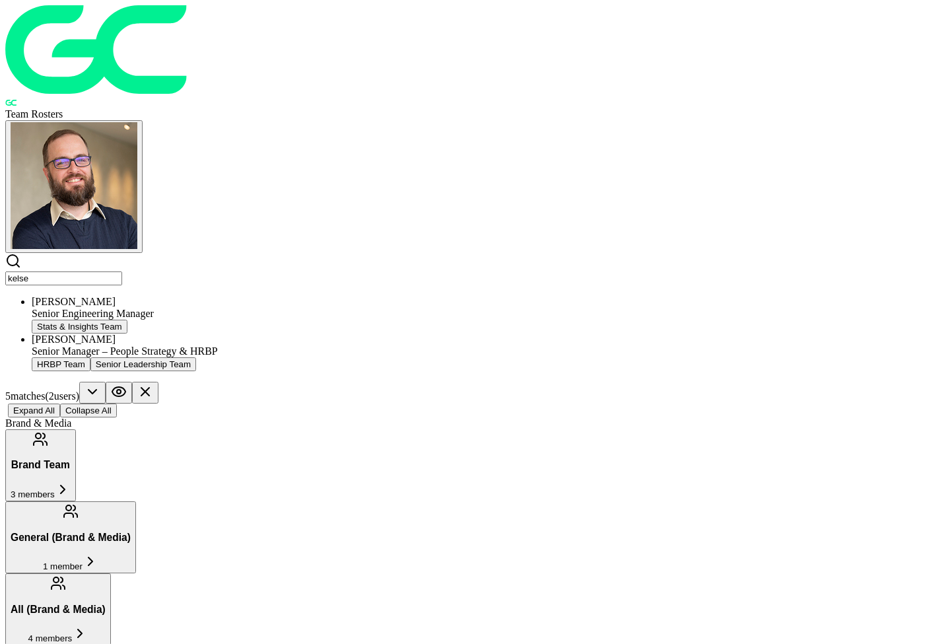
click at [122, 271] on input "kelse" at bounding box center [63, 278] width 117 height 14
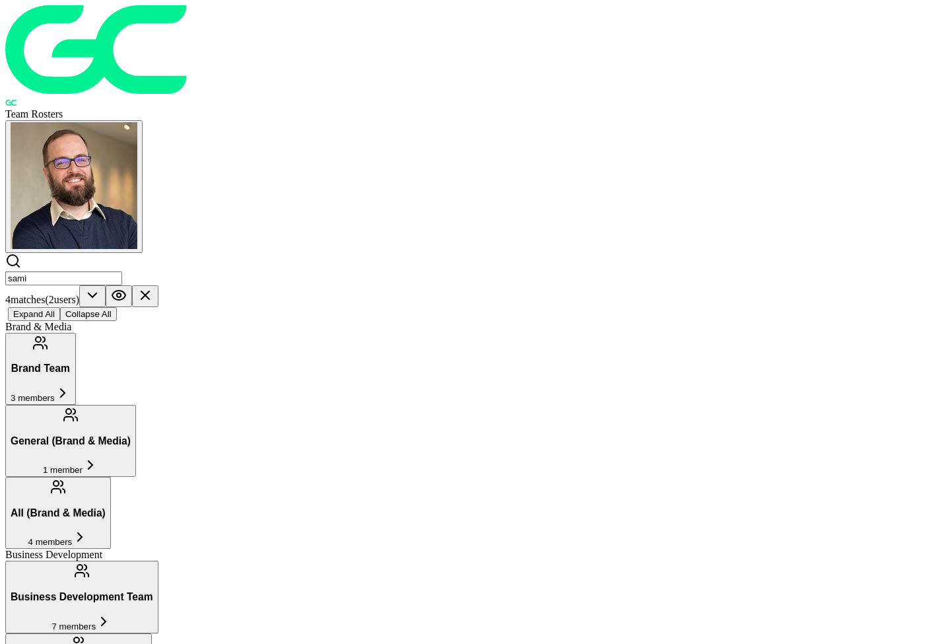
click at [122, 271] on input "sami" at bounding box center [63, 278] width 117 height 14
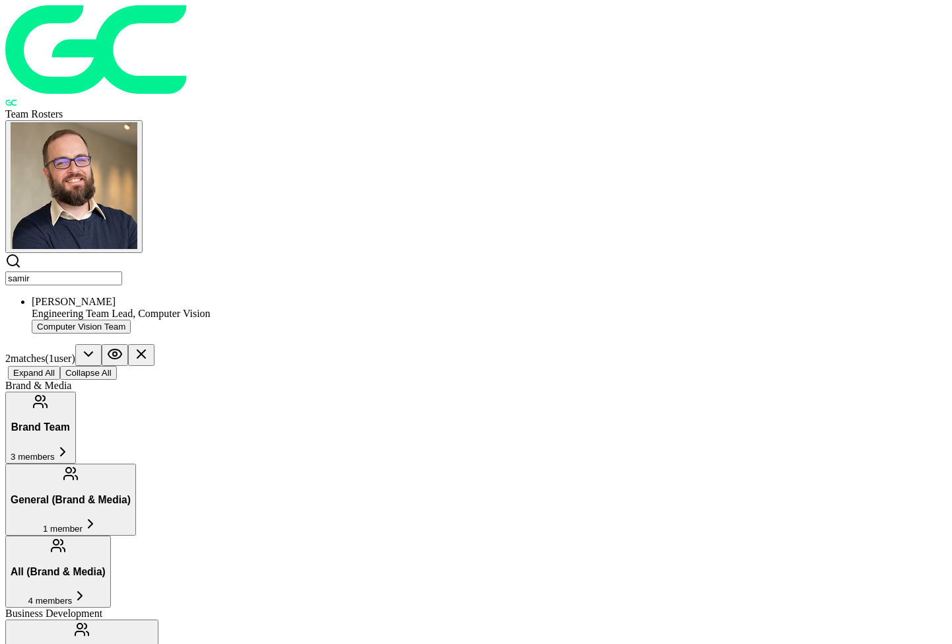
type input "samir"
click at [218, 296] on div "[PERSON_NAME]" at bounding box center [489, 302] width 915 height 12
click at [122, 271] on input "samir" at bounding box center [63, 278] width 117 height 14
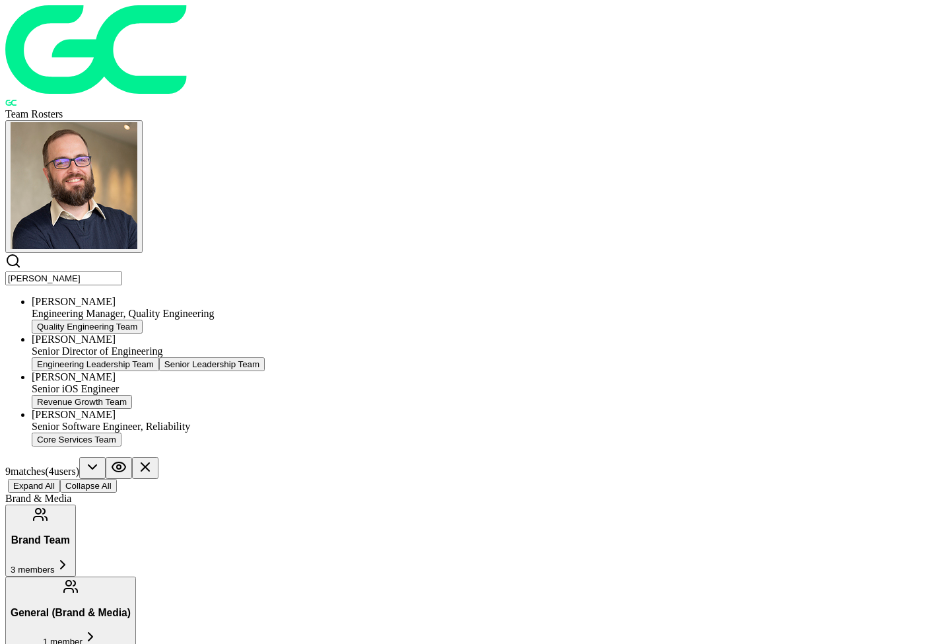
drag, startPoint x: 286, startPoint y: 55, endPoint x: 234, endPoint y: 165, distance: 122.0
click at [234, 296] on ul "[PERSON_NAME] Engineering Manager, Quality Engineering Quality Engineering Team…" at bounding box center [476, 371] width 942 height 151
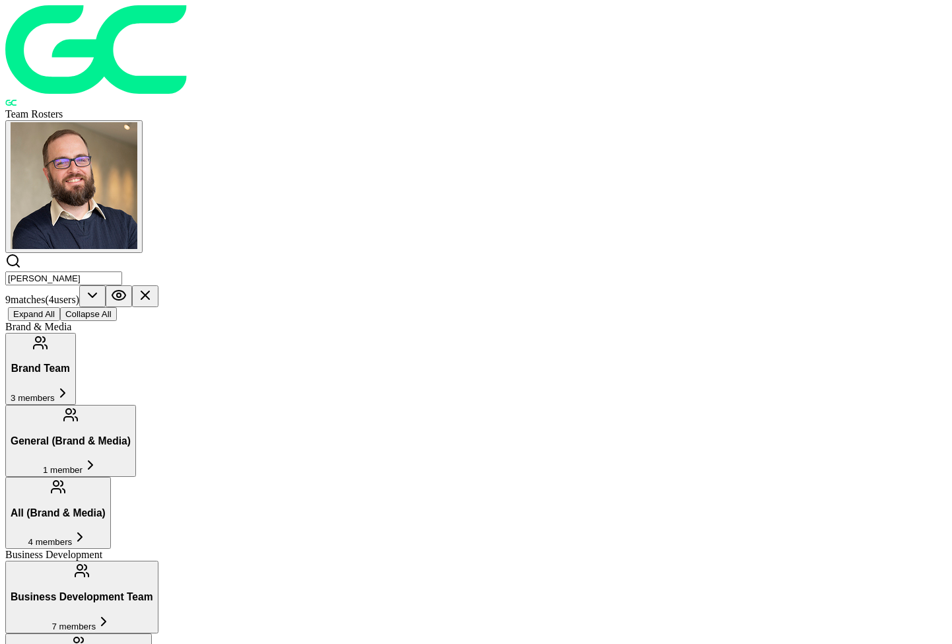
click at [122, 271] on input "[PERSON_NAME]" at bounding box center [63, 278] width 117 height 14
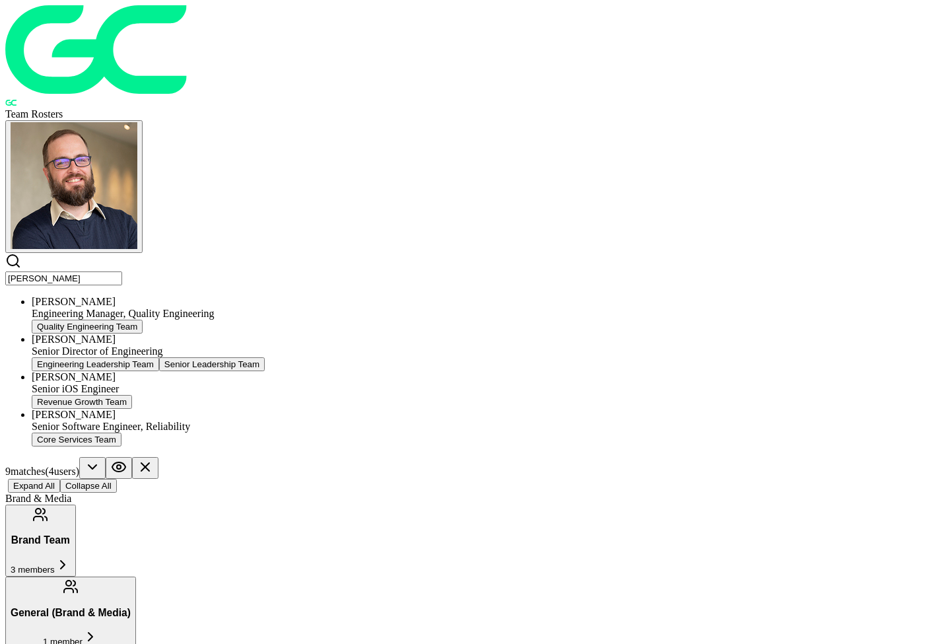
drag, startPoint x: 218, startPoint y: 61, endPoint x: 213, endPoint y: 129, distance: 67.5
click at [213, 333] on div "[PERSON_NAME]" at bounding box center [489, 339] width 915 height 12
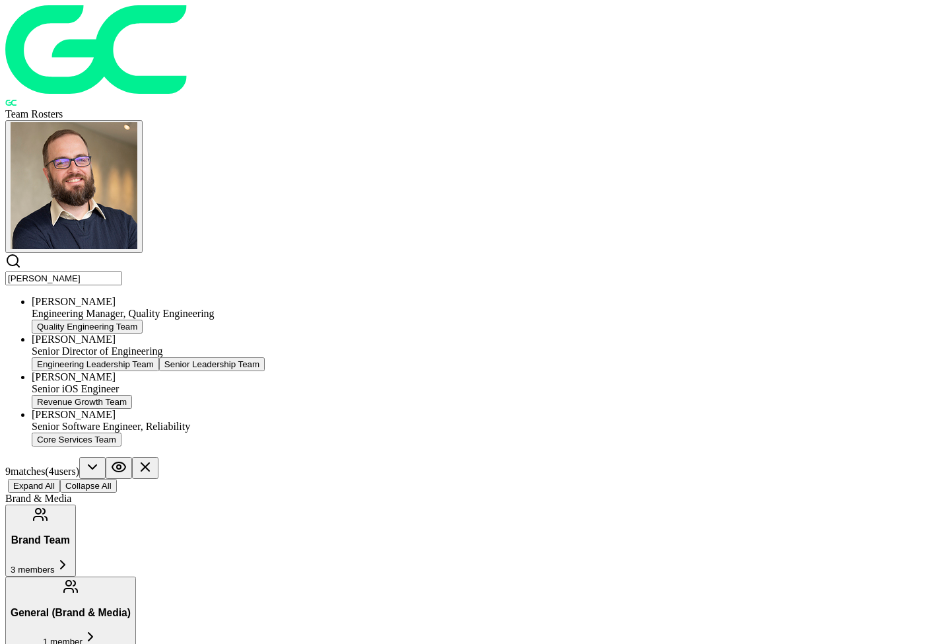
drag, startPoint x: 654, startPoint y: 104, endPoint x: 333, endPoint y: 60, distance: 323.9
click at [122, 271] on input "[PERSON_NAME]" at bounding box center [63, 278] width 117 height 14
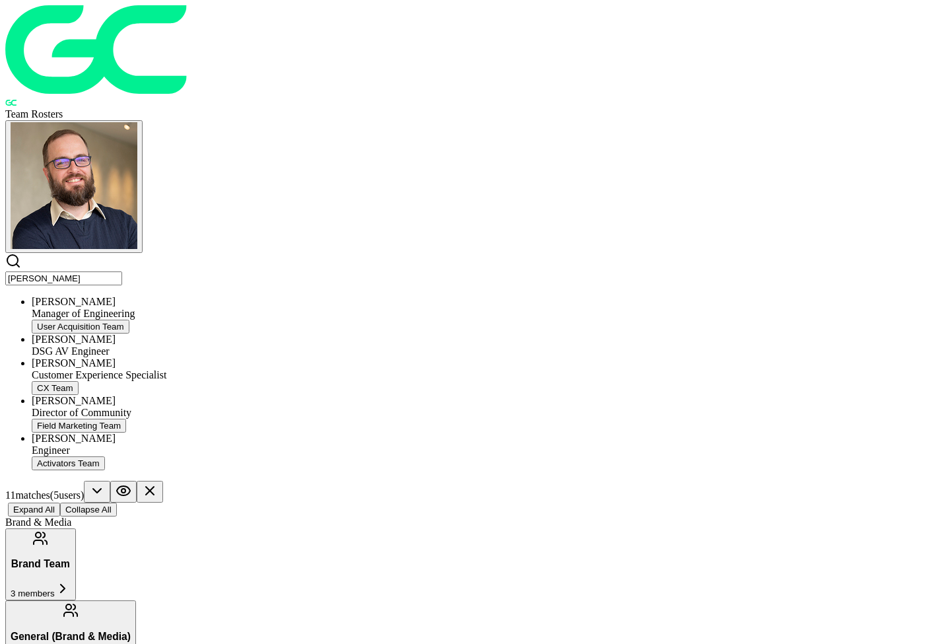
drag, startPoint x: 333, startPoint y: 60, endPoint x: 250, endPoint y: 98, distance: 91.3
click at [250, 296] on div "[PERSON_NAME] Manager of Engineering User Acquisition Team" at bounding box center [489, 315] width 915 height 38
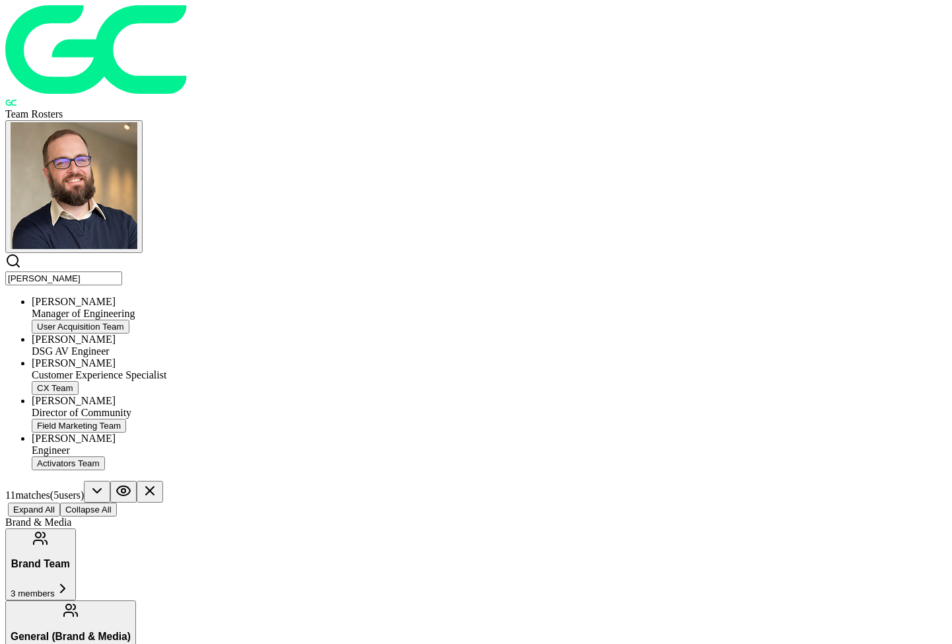
drag, startPoint x: 843, startPoint y: 98, endPoint x: 352, endPoint y: 59, distance: 492.8
click at [122, 271] on input "[PERSON_NAME]" at bounding box center [63, 278] width 117 height 14
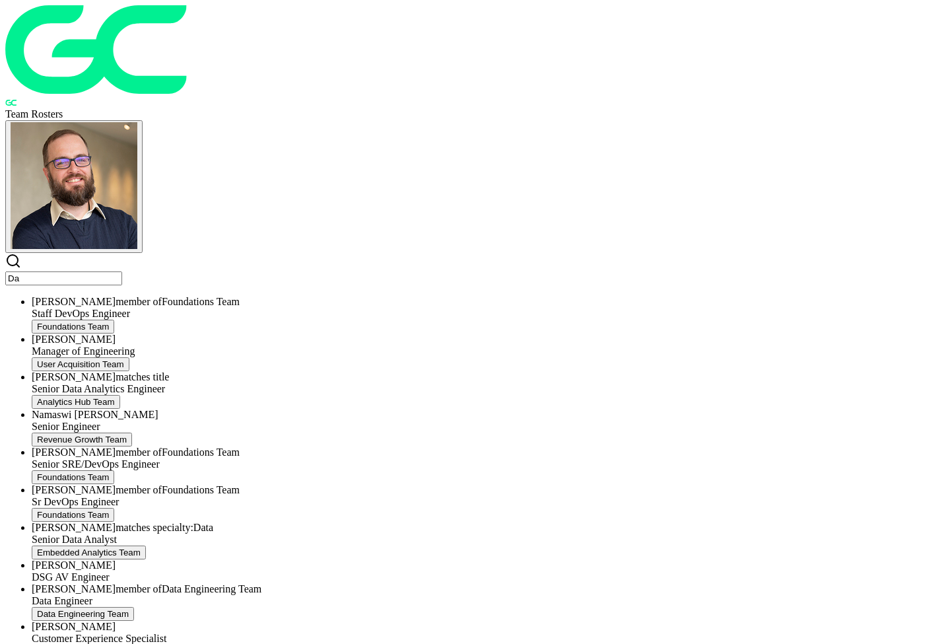
type input "D"
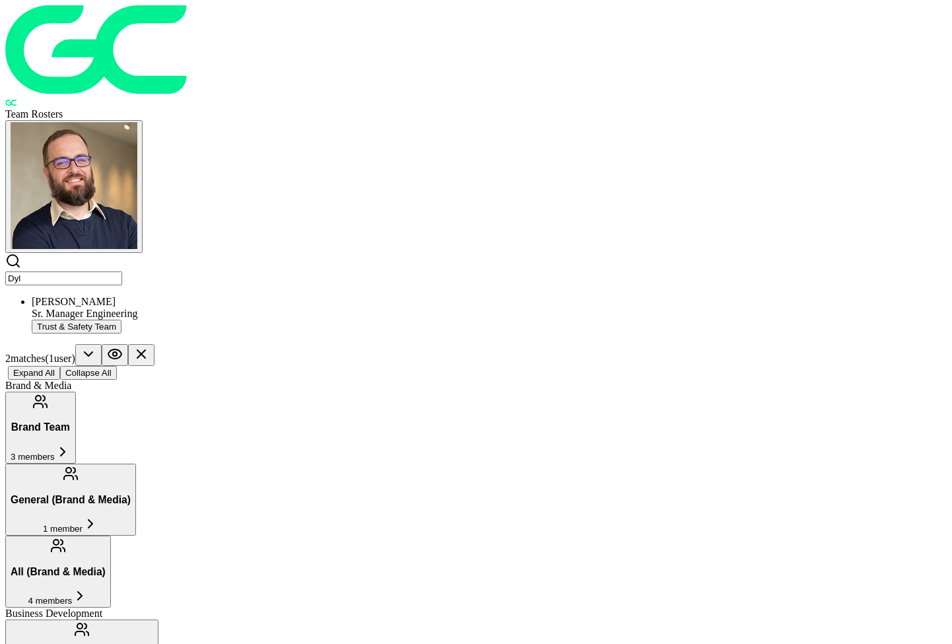
click at [122, 271] on input "Dyl" at bounding box center [63, 278] width 117 height 14
click at [203, 296] on div "[PERSON_NAME]" at bounding box center [489, 302] width 915 height 12
click at [122, 271] on input "Dyl" at bounding box center [63, 278] width 117 height 14
type input "D"
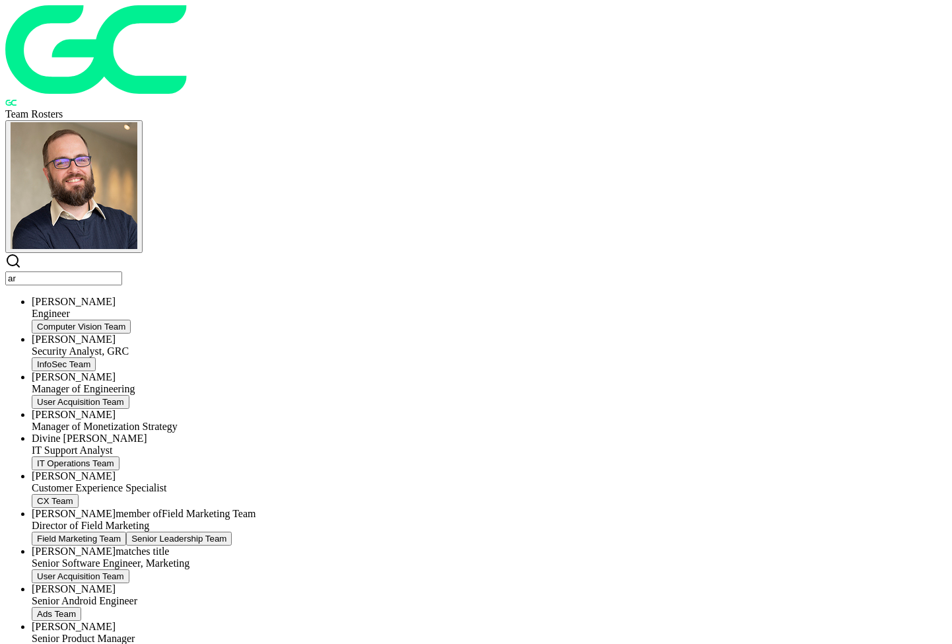
type input "ar"
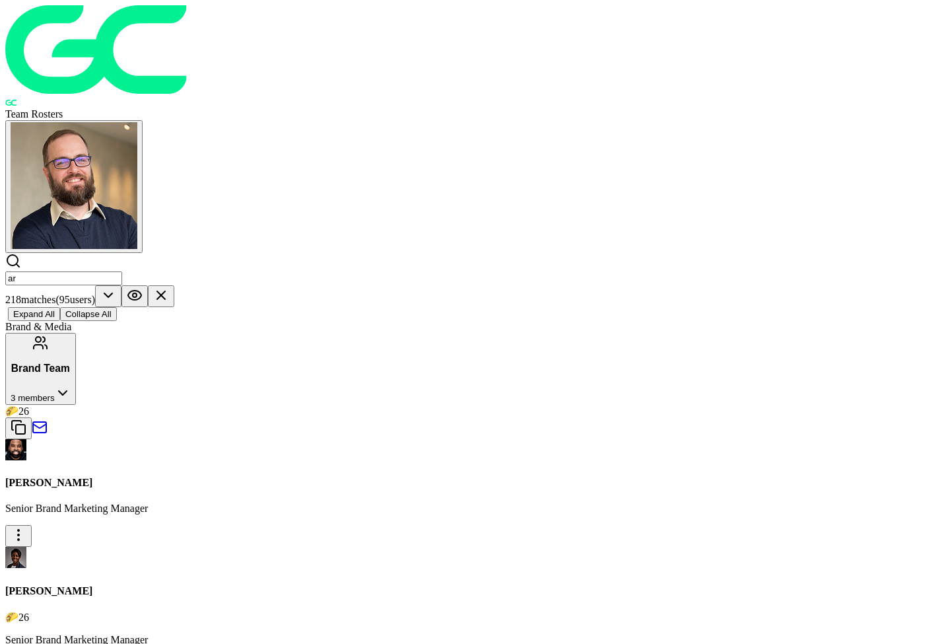
click at [169, 287] on icon at bounding box center [161, 295] width 16 height 16
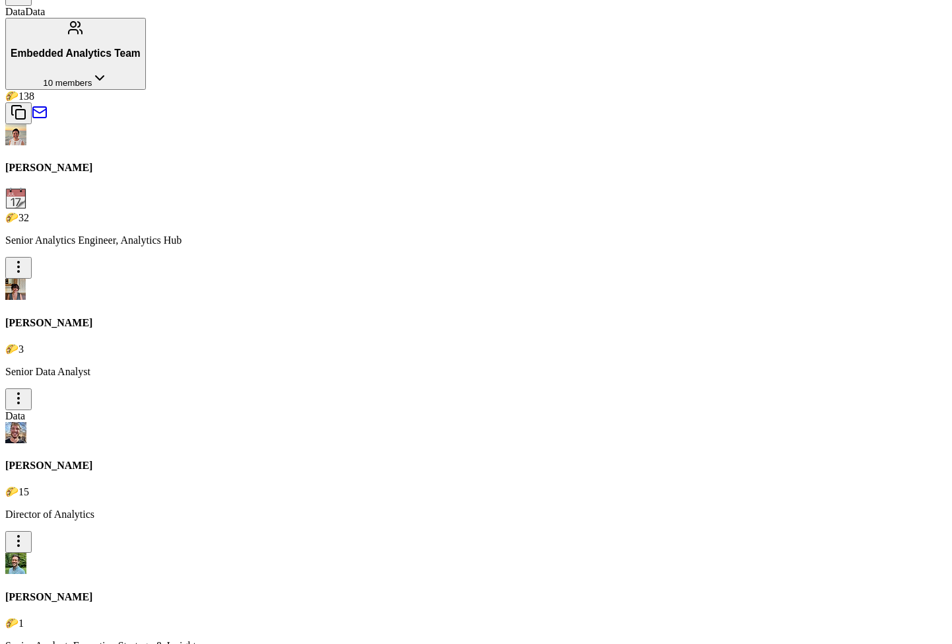
scroll to position [5696, 0]
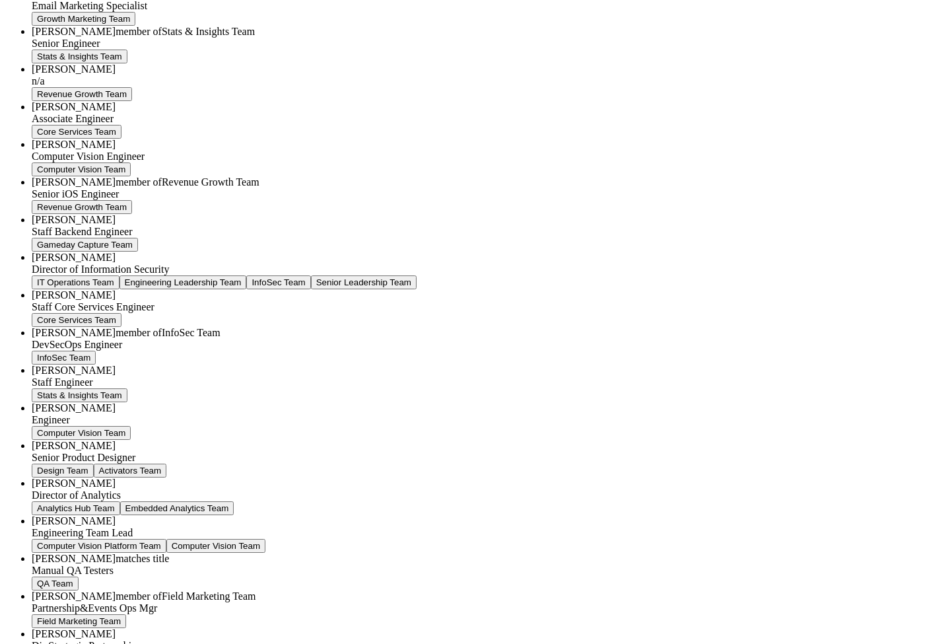
scroll to position [949, 0]
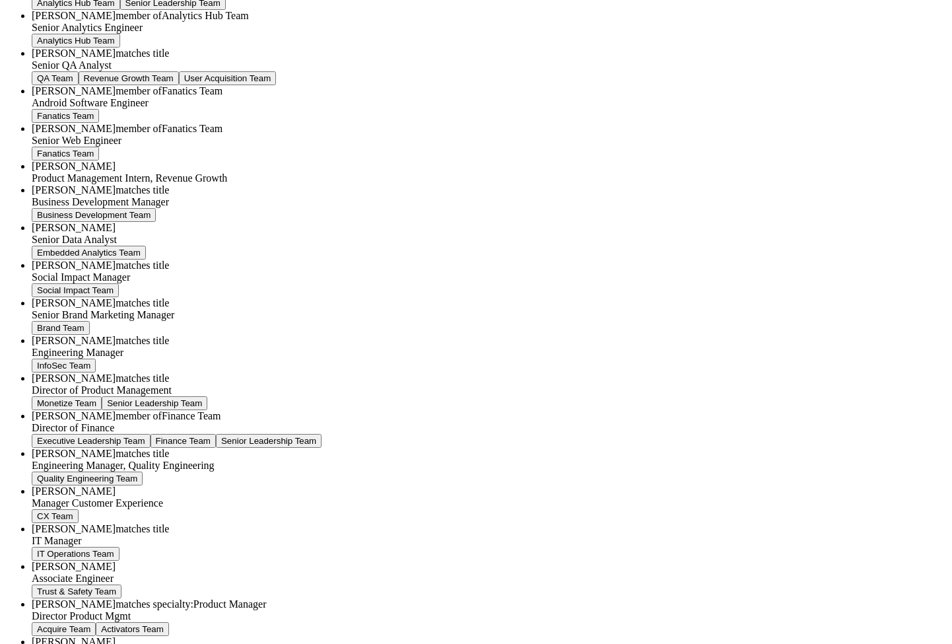
type input "n"
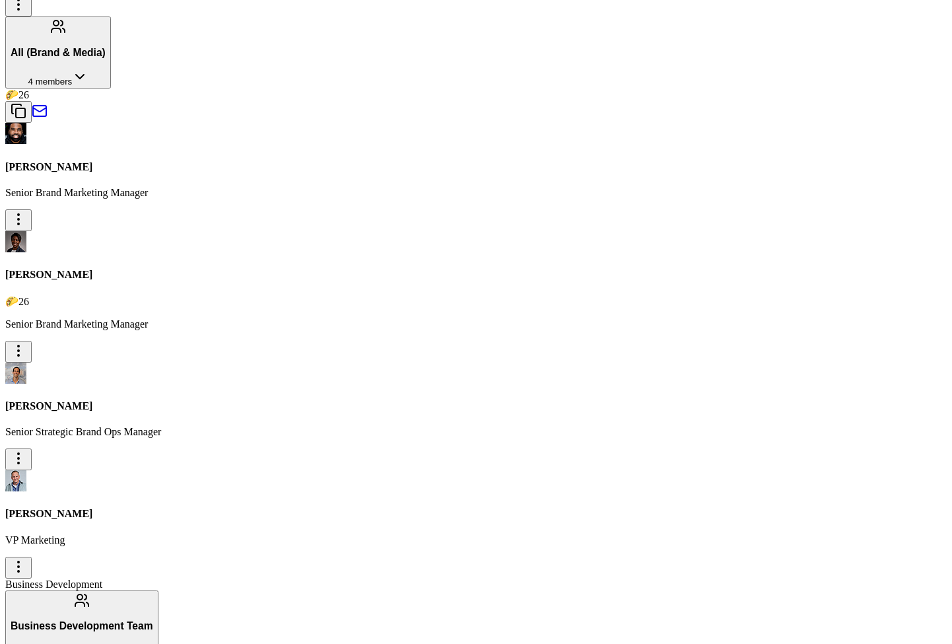
type input "H"
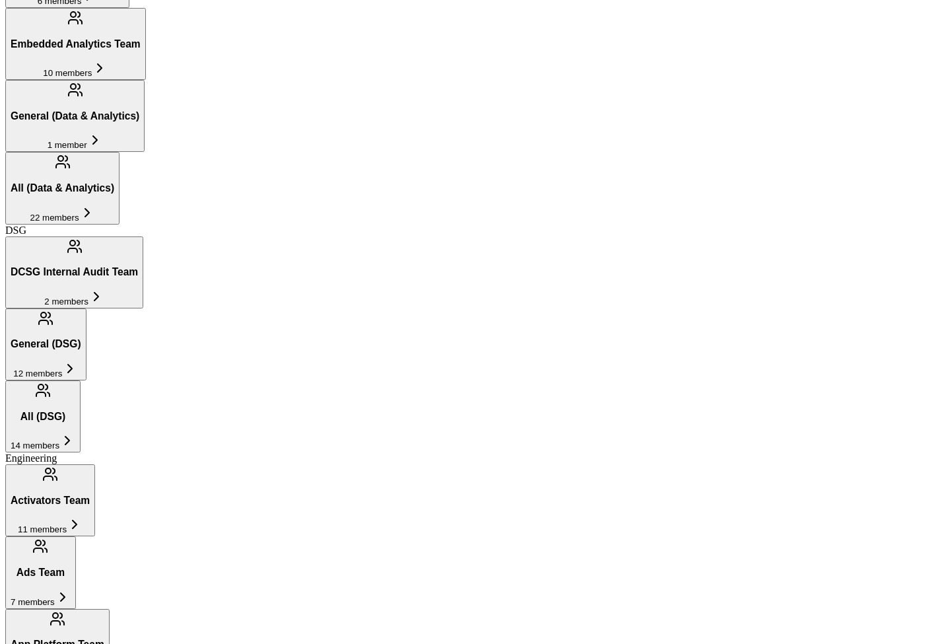
type input "Jerem"
type input "[PERSON_NAME]"
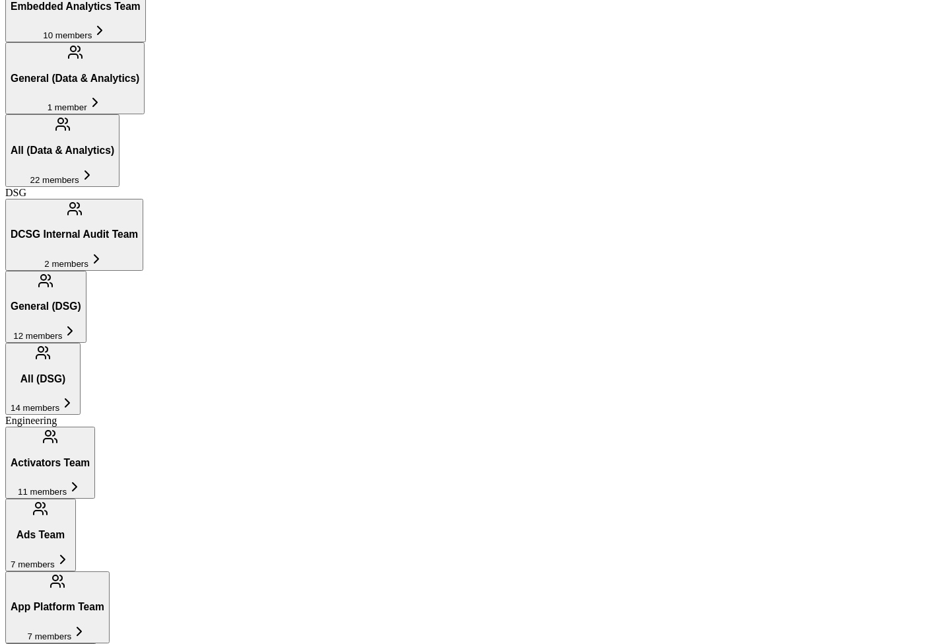
type input "[PERSON_NAME]"
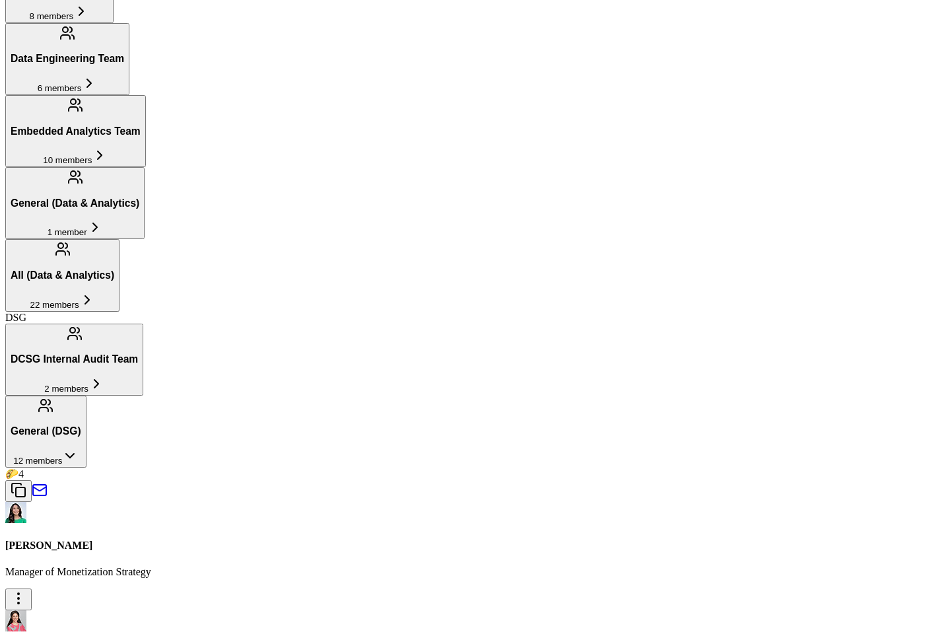
type input "Mini"
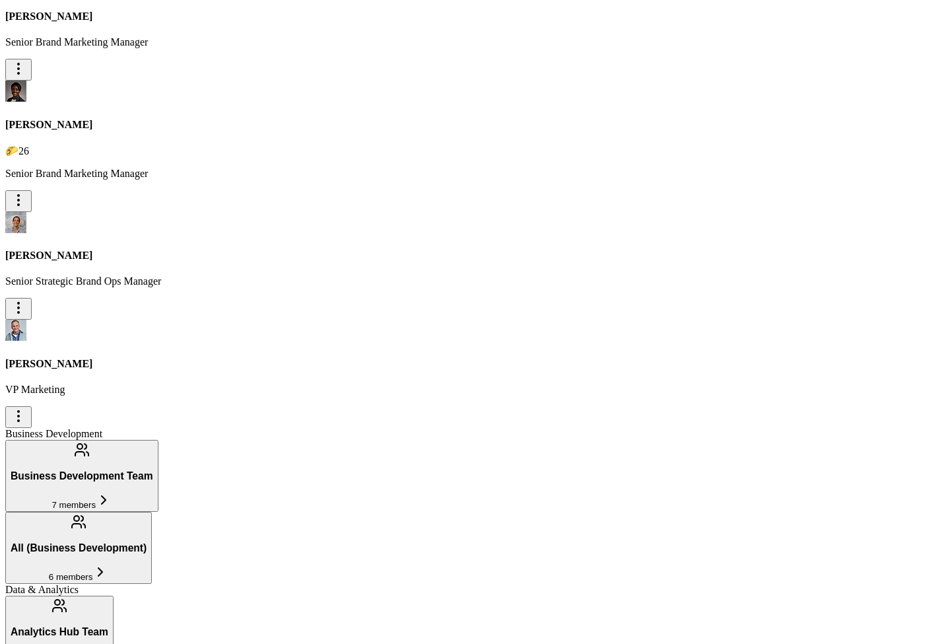
type input "Kels"
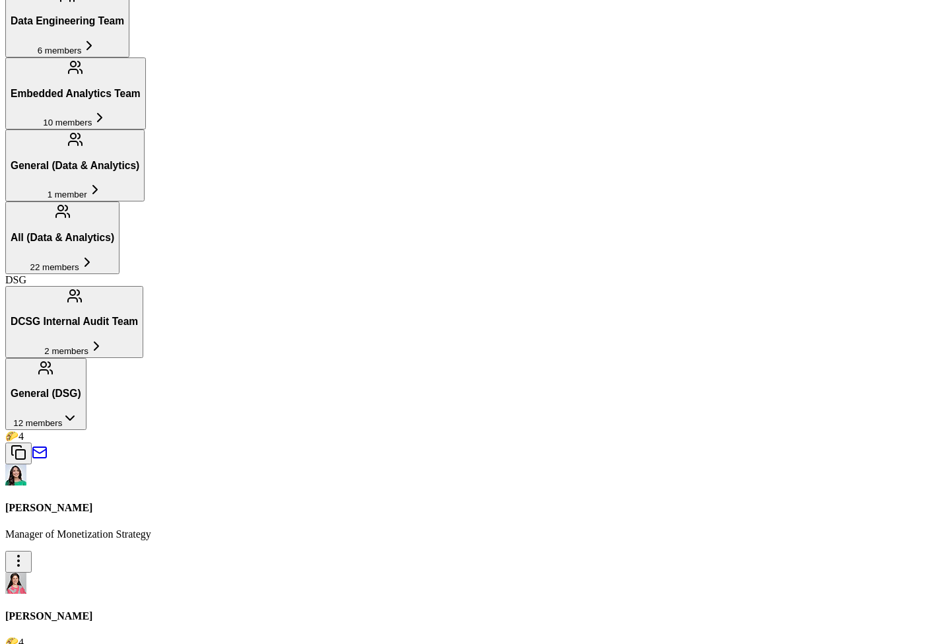
type input "Jide"
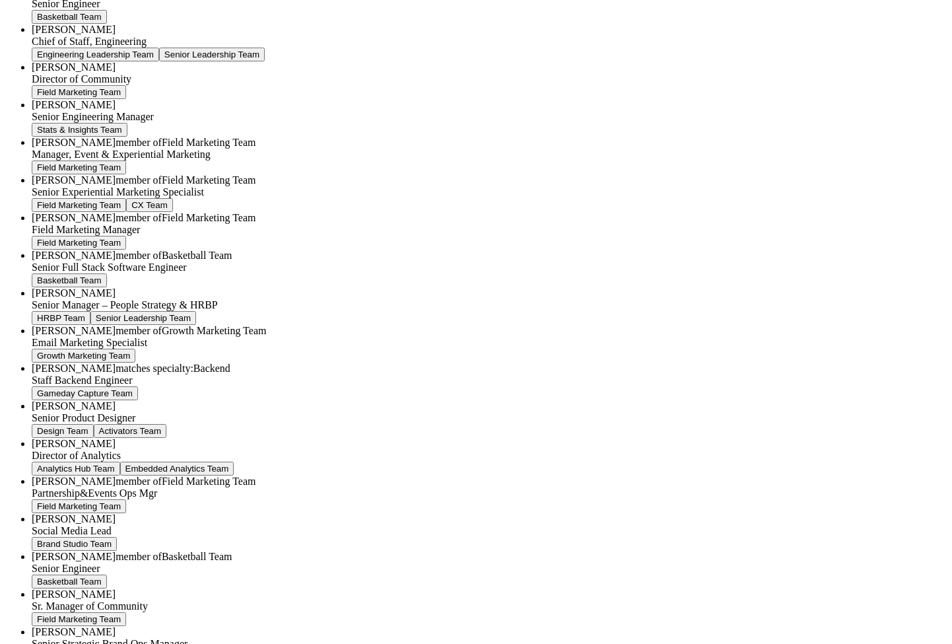
type input "k"
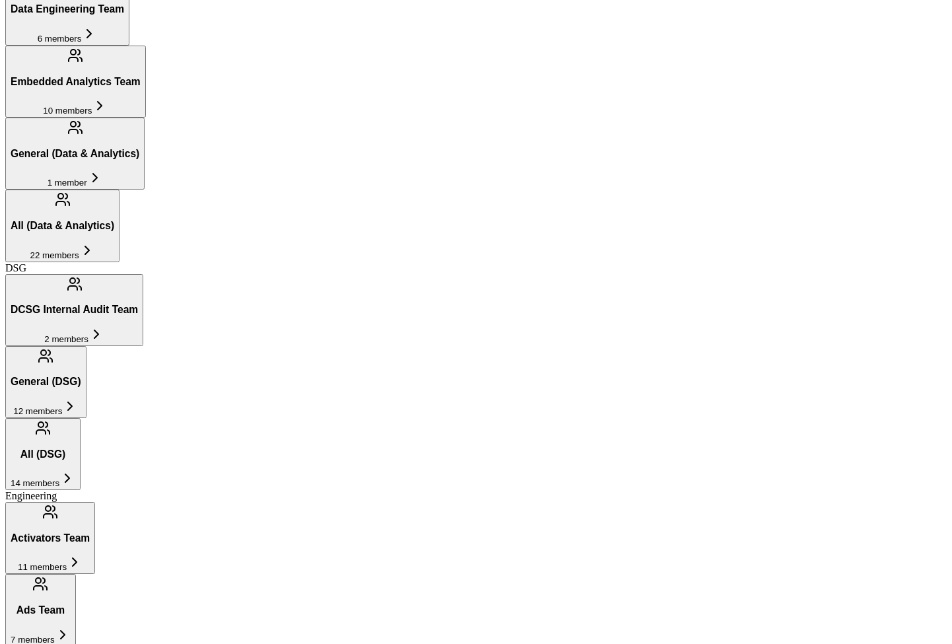
type input "[PERSON_NAME]"
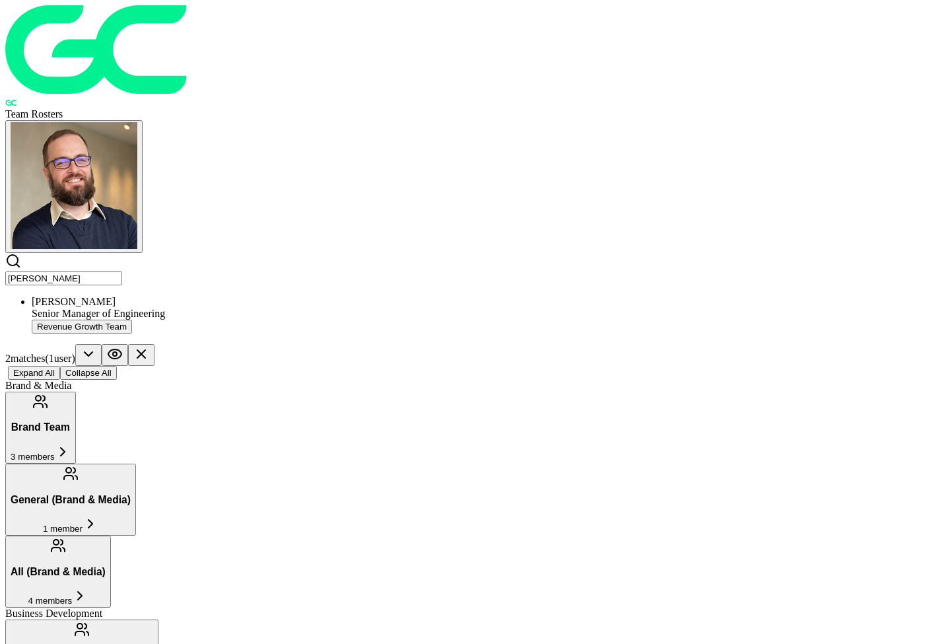
scroll to position [949, 0]
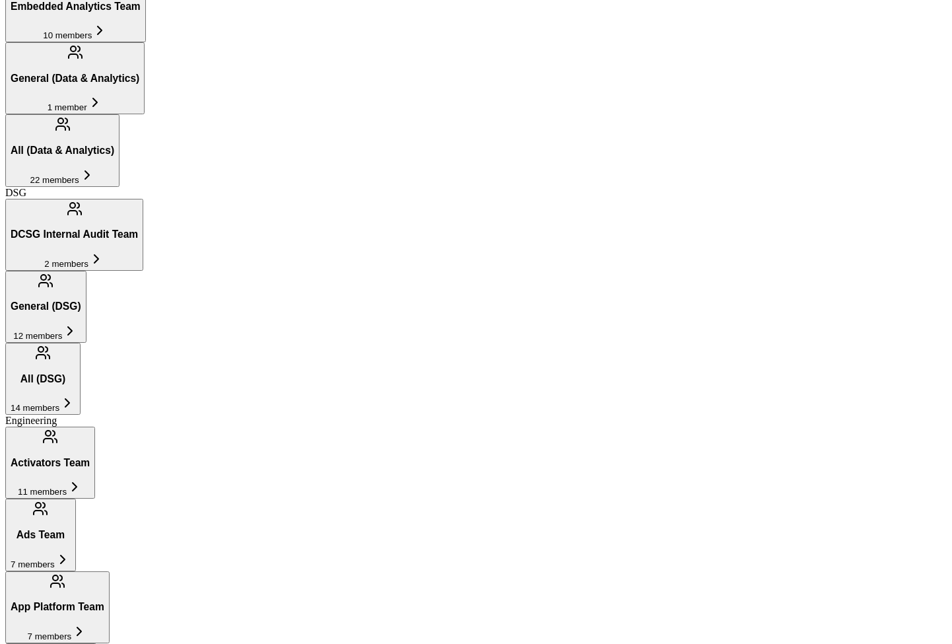
type input "aub"
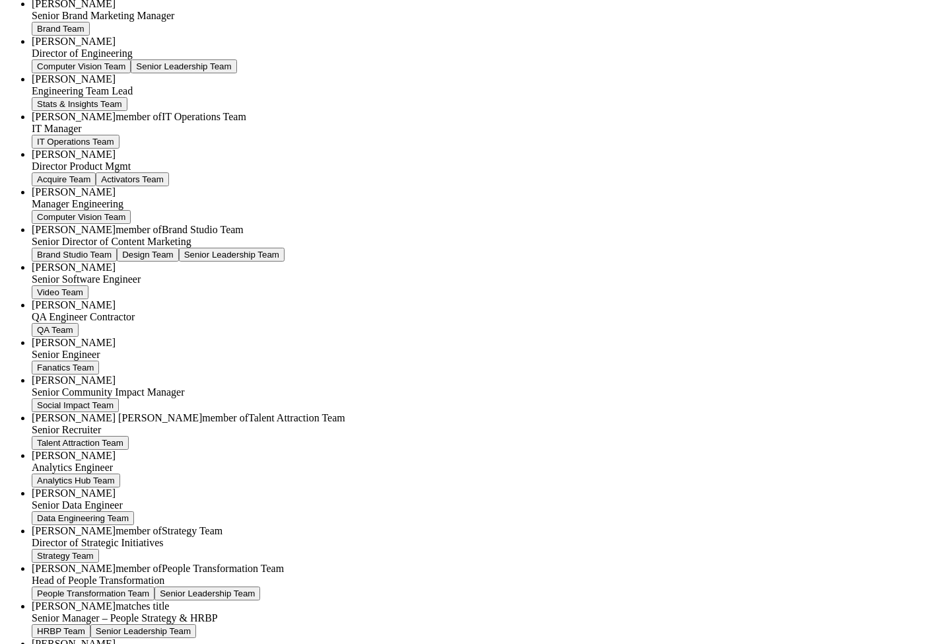
type input "R"
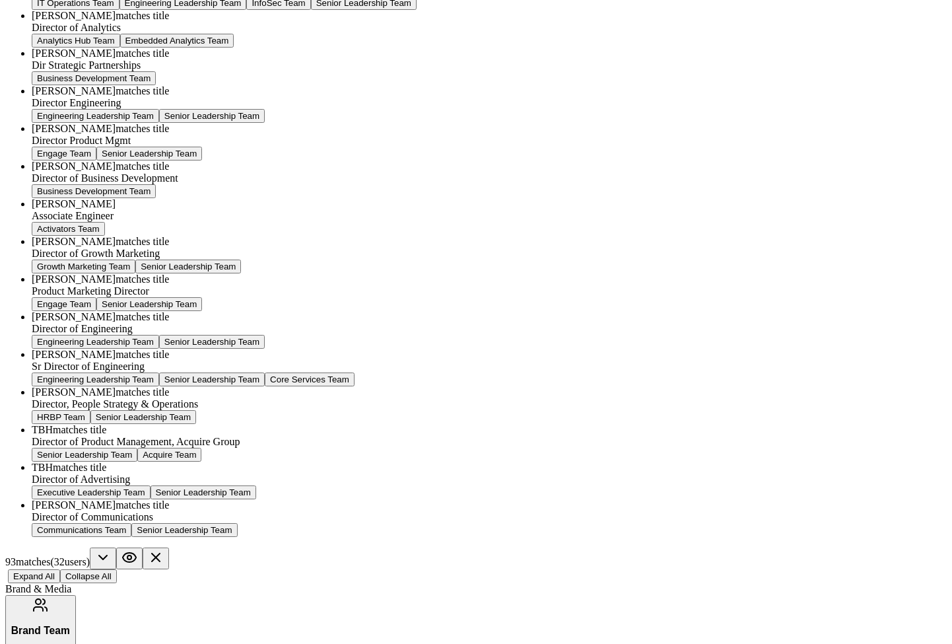
type input "dirk"
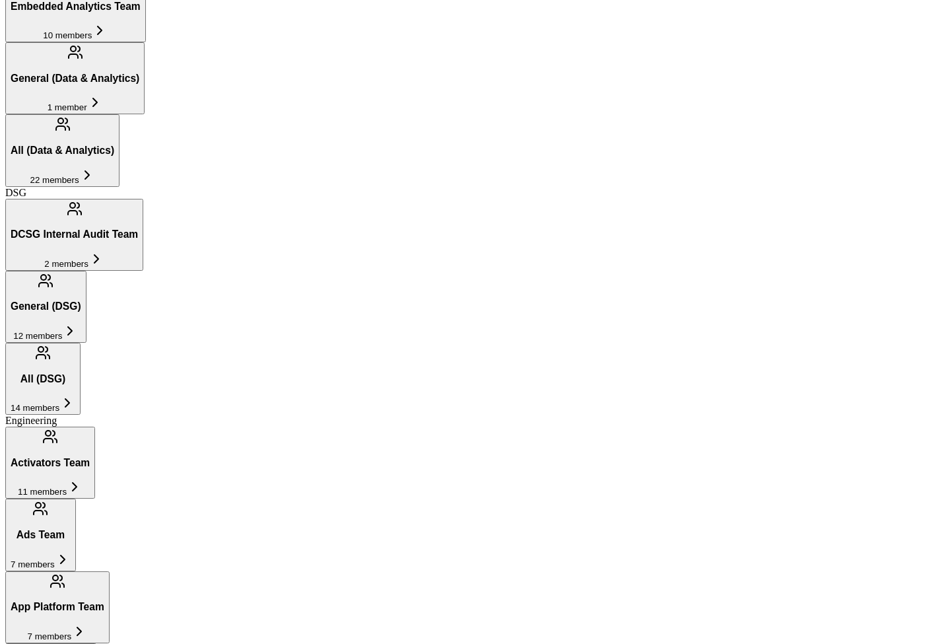
drag, startPoint x: 223, startPoint y: 61, endPoint x: 120, endPoint y: 61, distance: 103.7
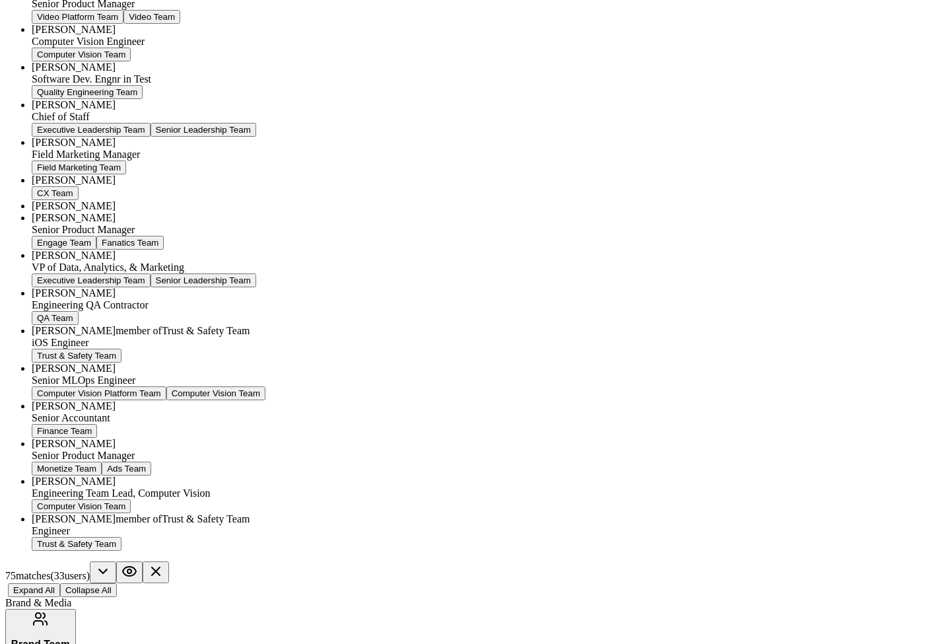
type input "s"
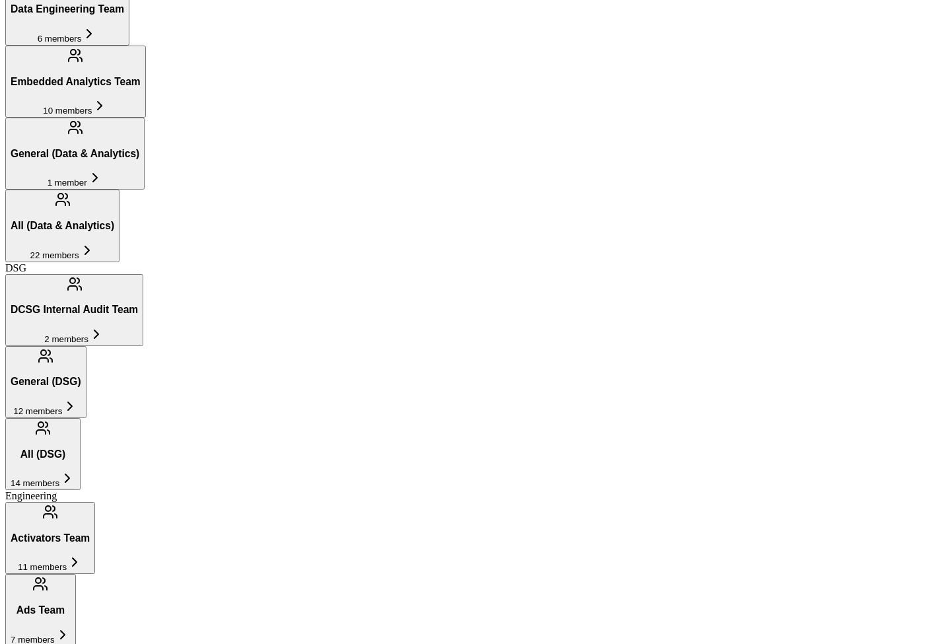
drag, startPoint x: 221, startPoint y: 60, endPoint x: 60, endPoint y: 61, distance: 161.1
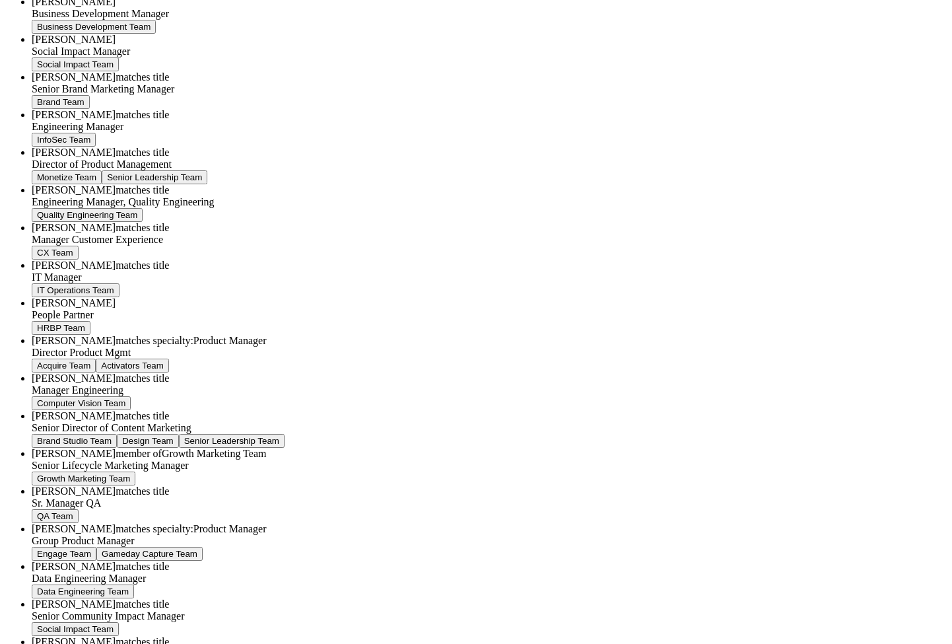
type input "M"
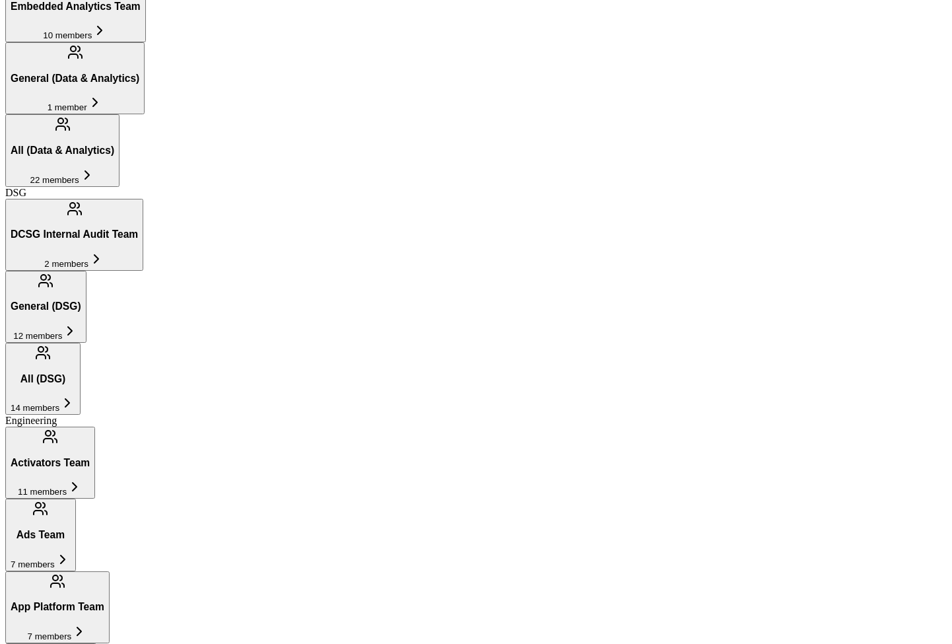
type input "Huh"
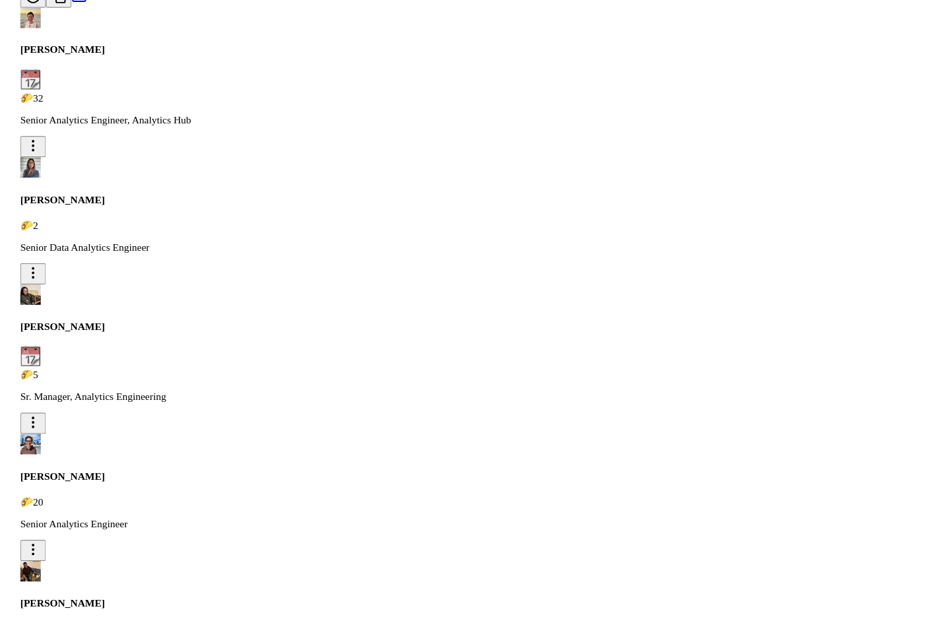
scroll to position [8327, 0]
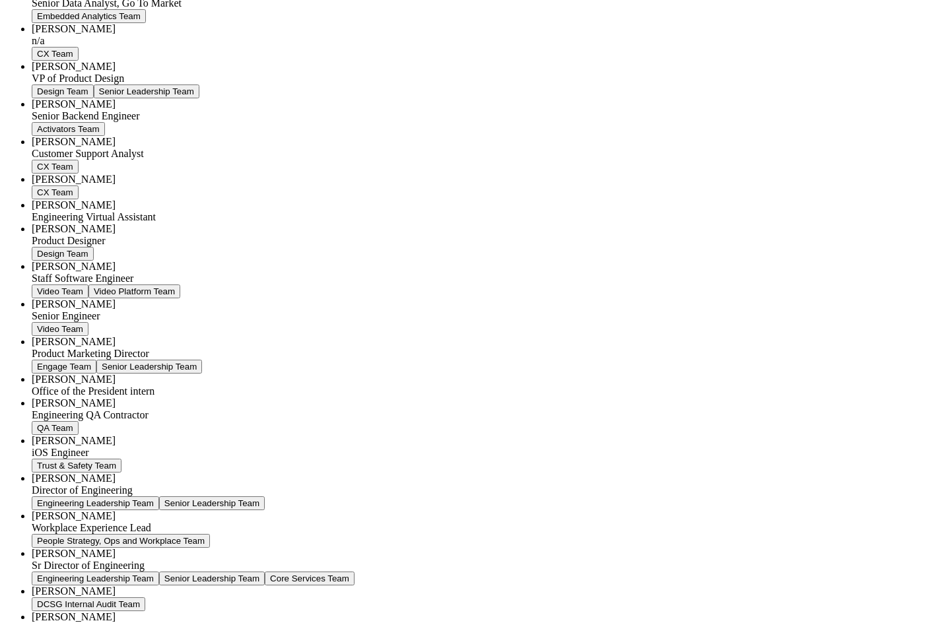
type input "S"
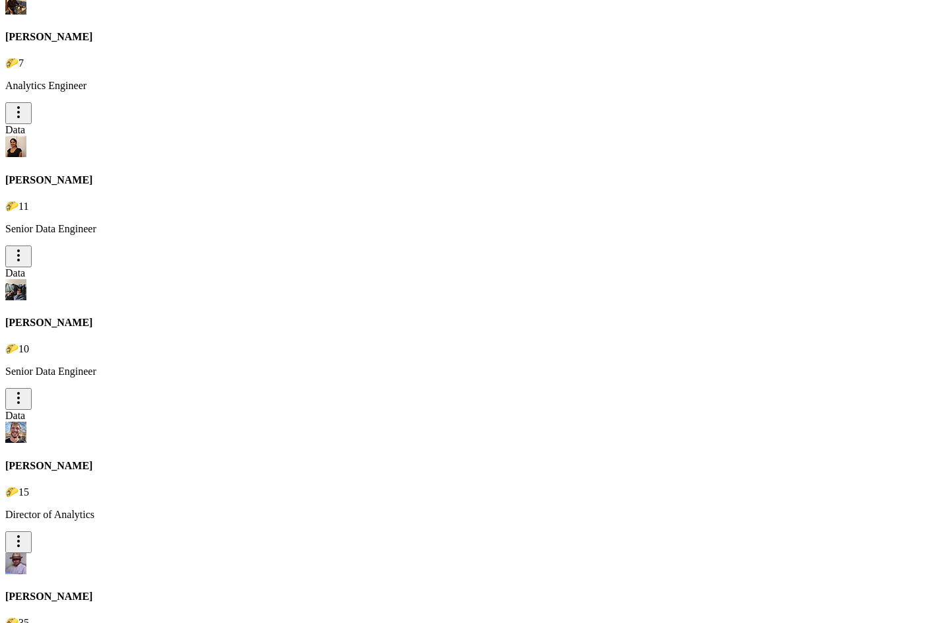
type input "I"
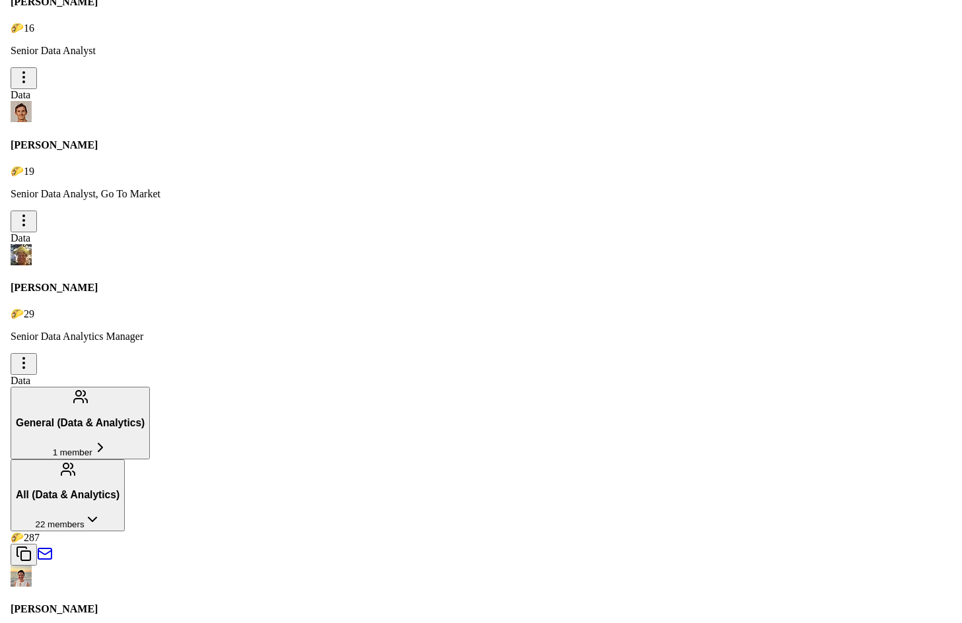
scroll to position [7696, 0]
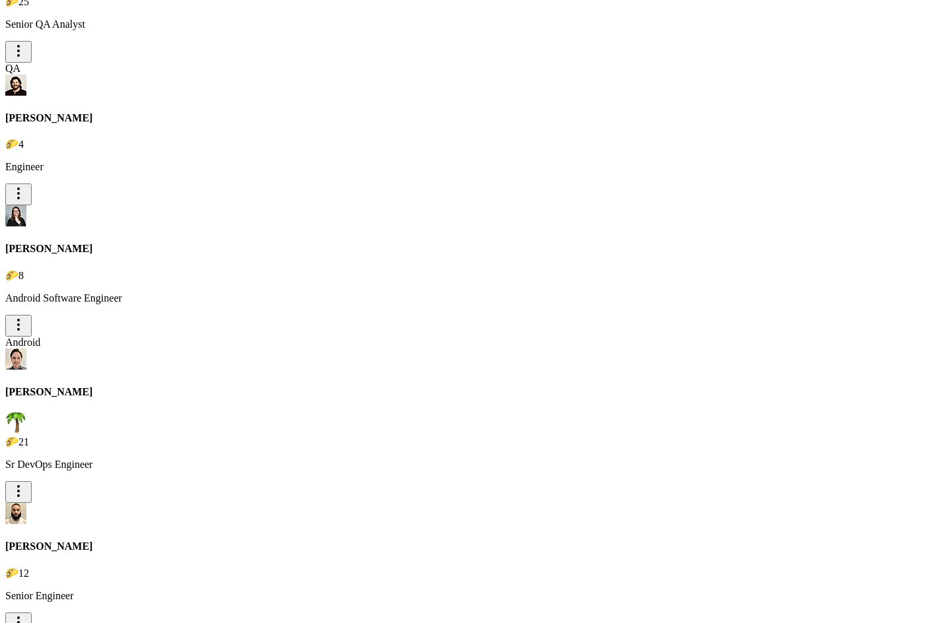
type input "wood"
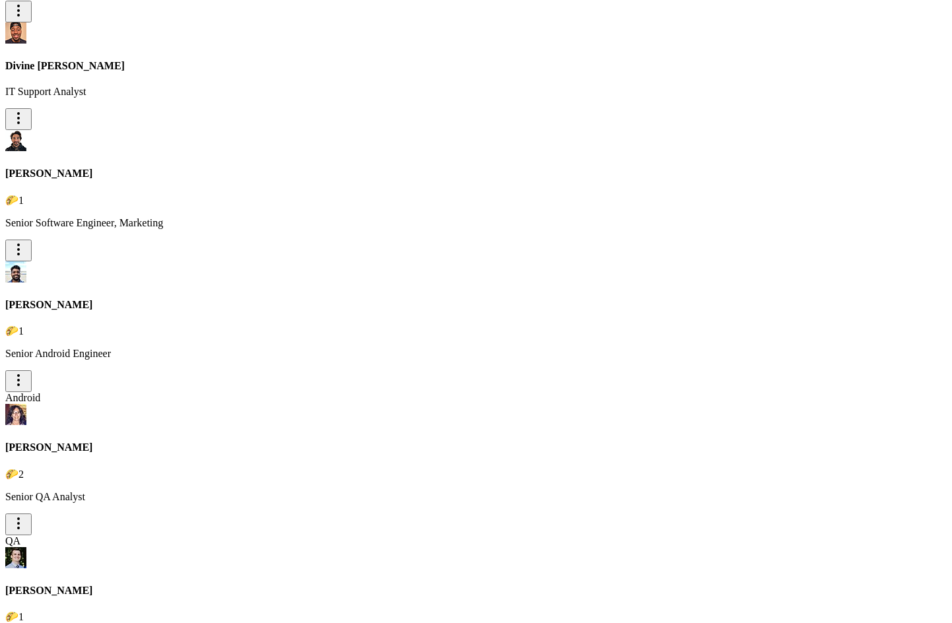
type input "Sami"
